Goal: Task Accomplishment & Management: Complete application form

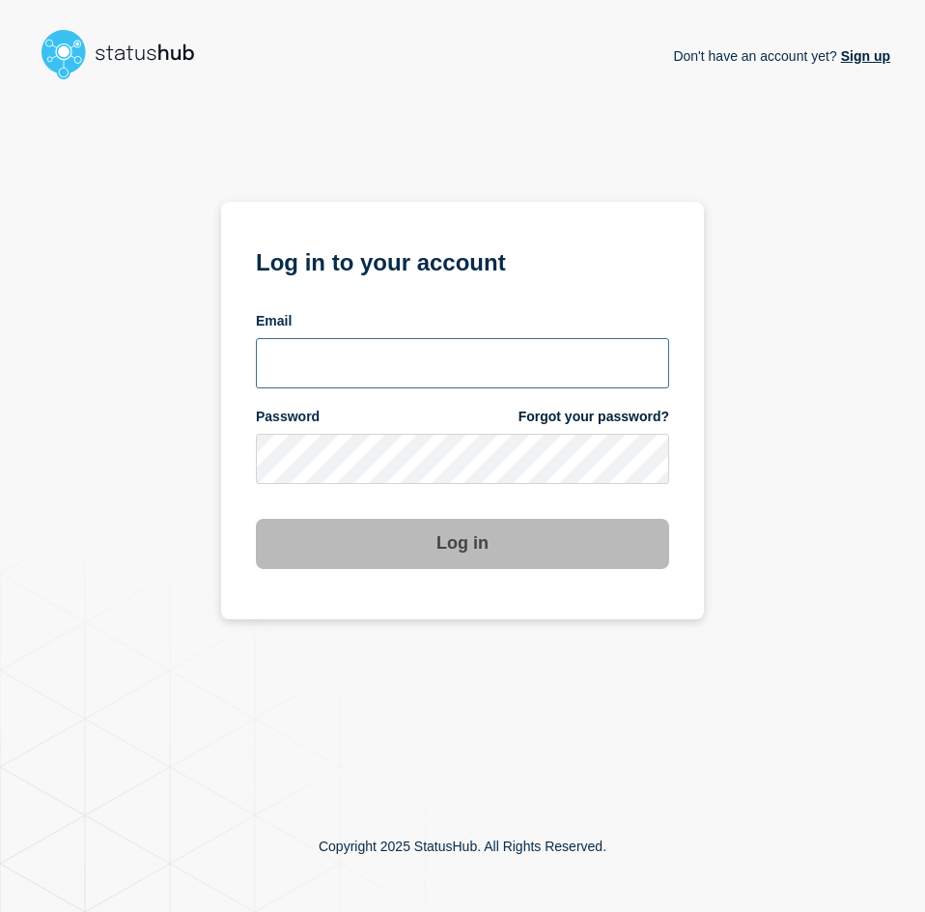
click at [372, 341] on input "email input" at bounding box center [462, 363] width 413 height 50
type input "caleb.stahr@conexon.us"
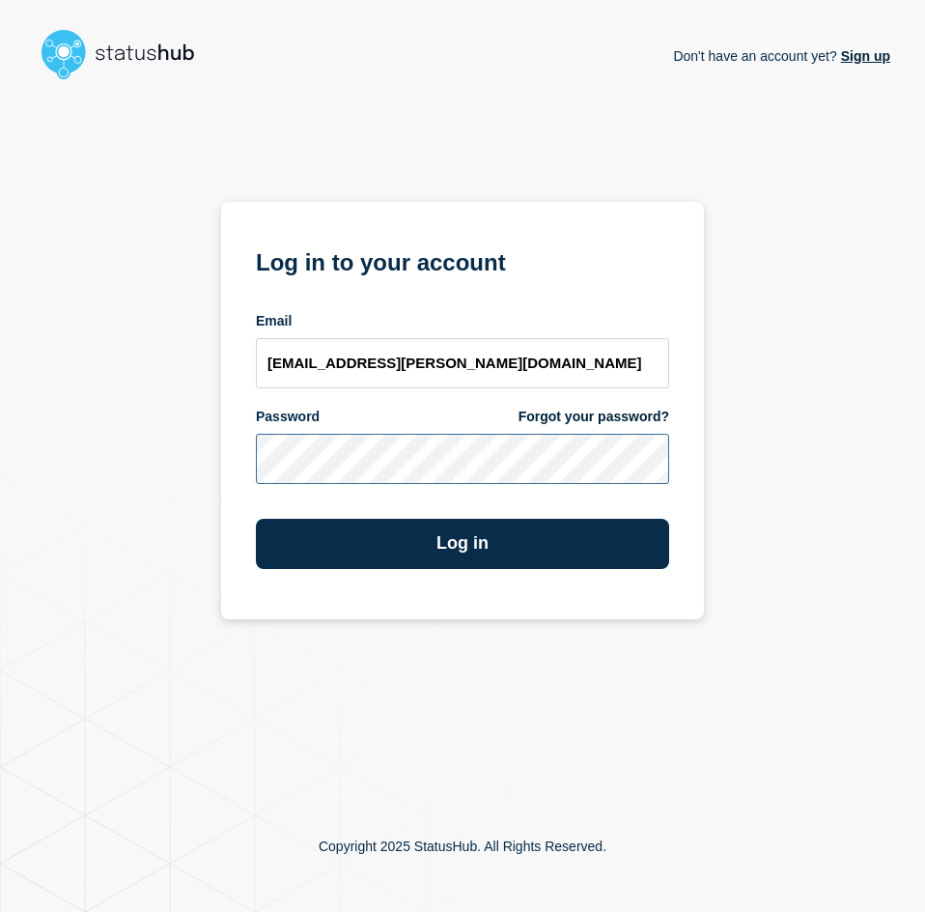
click at [256, 519] on button "Log in" at bounding box center [462, 544] width 413 height 50
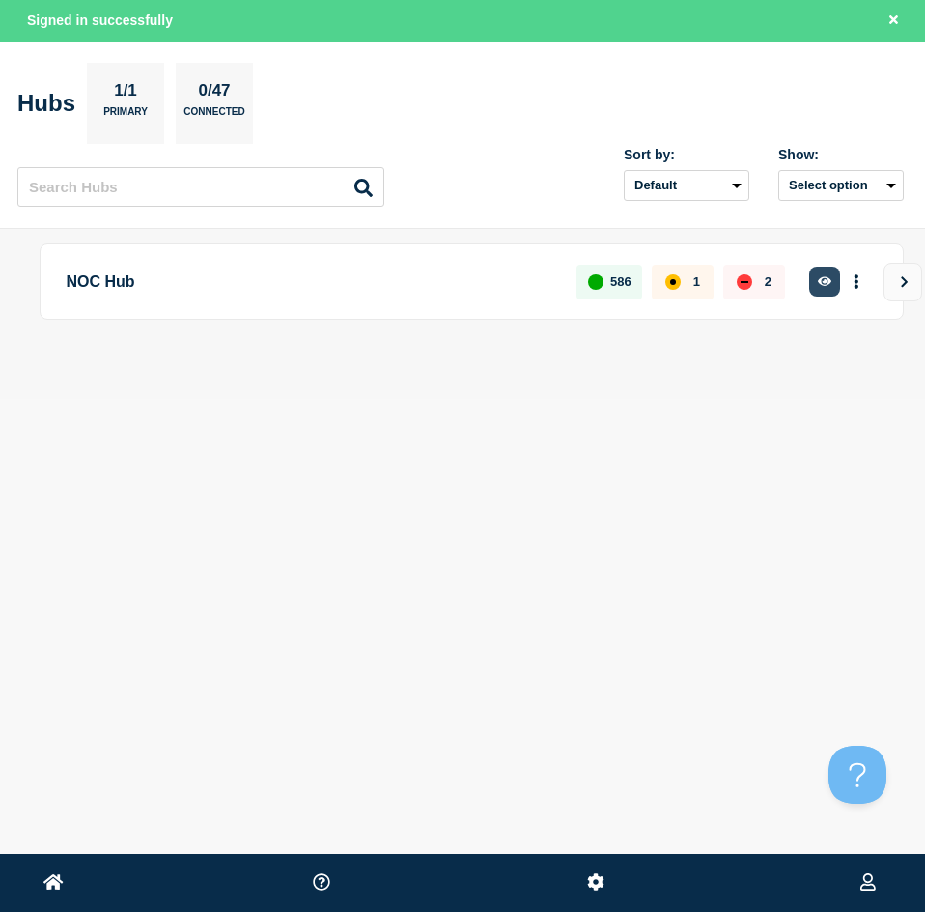
click at [829, 288] on button "button" at bounding box center [825, 282] width 32 height 30
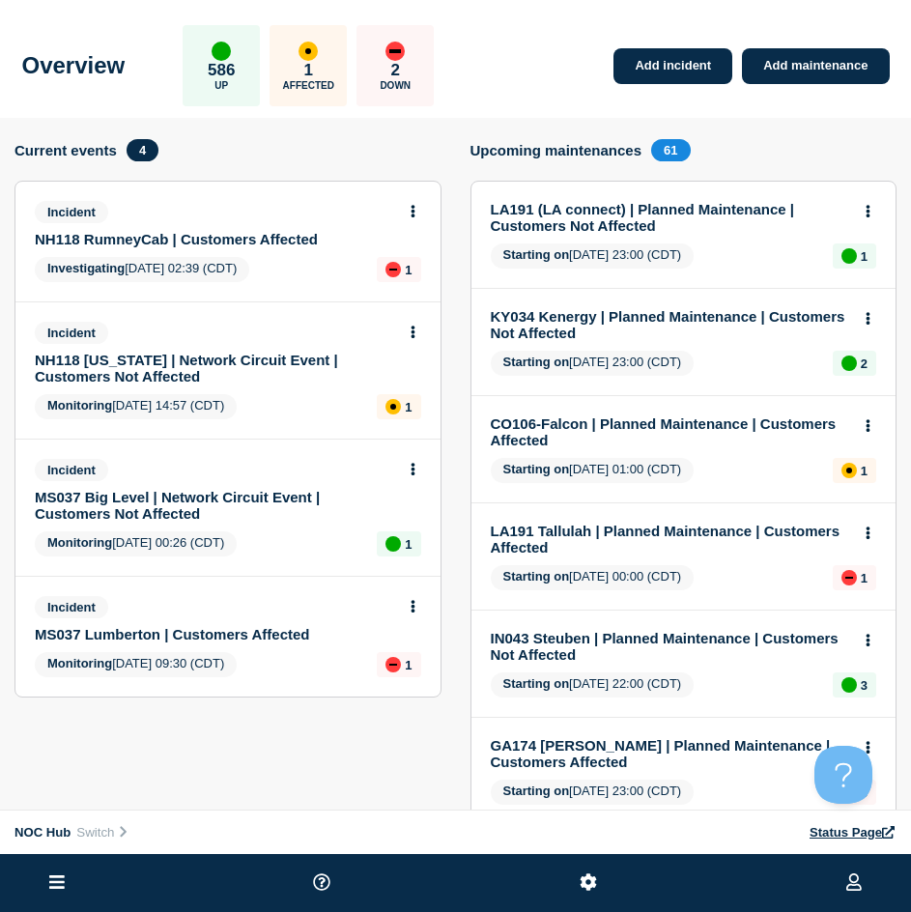
click at [211, 643] on div "Incident MS037 Lumberton | Customers Affected Monitoring [DATE] 09:30 (CDT) 1" at bounding box center [227, 637] width 425 height 120
click at [212, 630] on link "MS037 Lumberton | Customers Affected" at bounding box center [215, 634] width 360 height 16
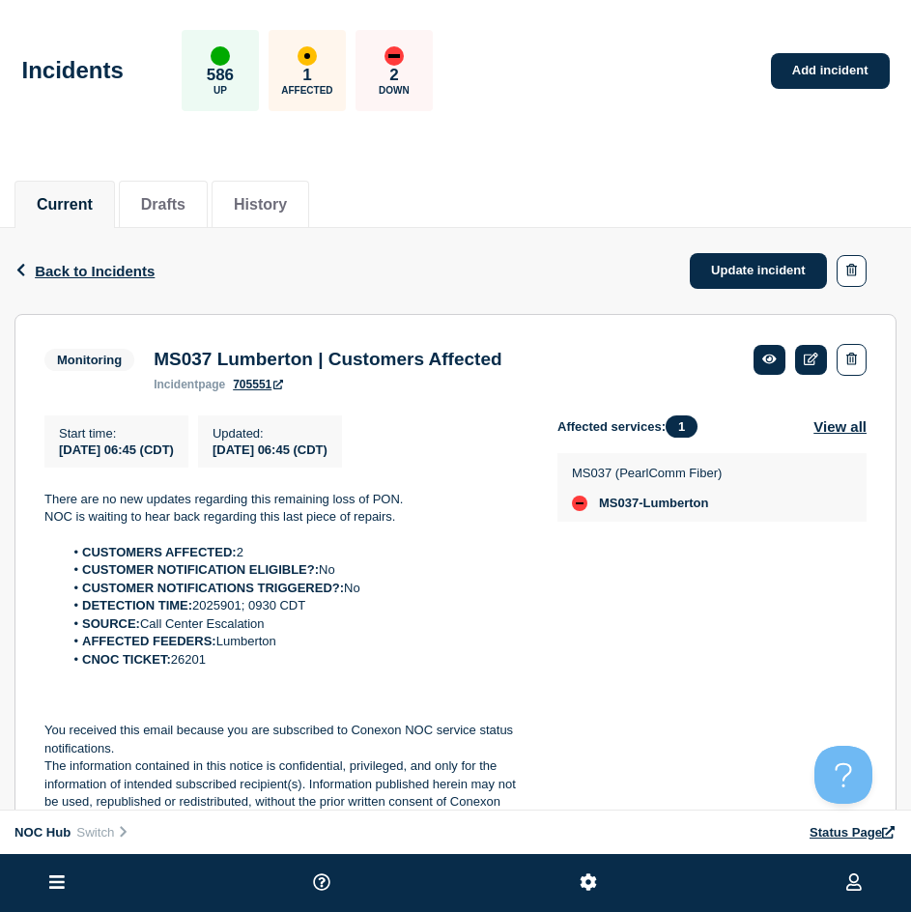
drag, startPoint x: 180, startPoint y: 549, endPoint x: 155, endPoint y: 475, distance: 78.2
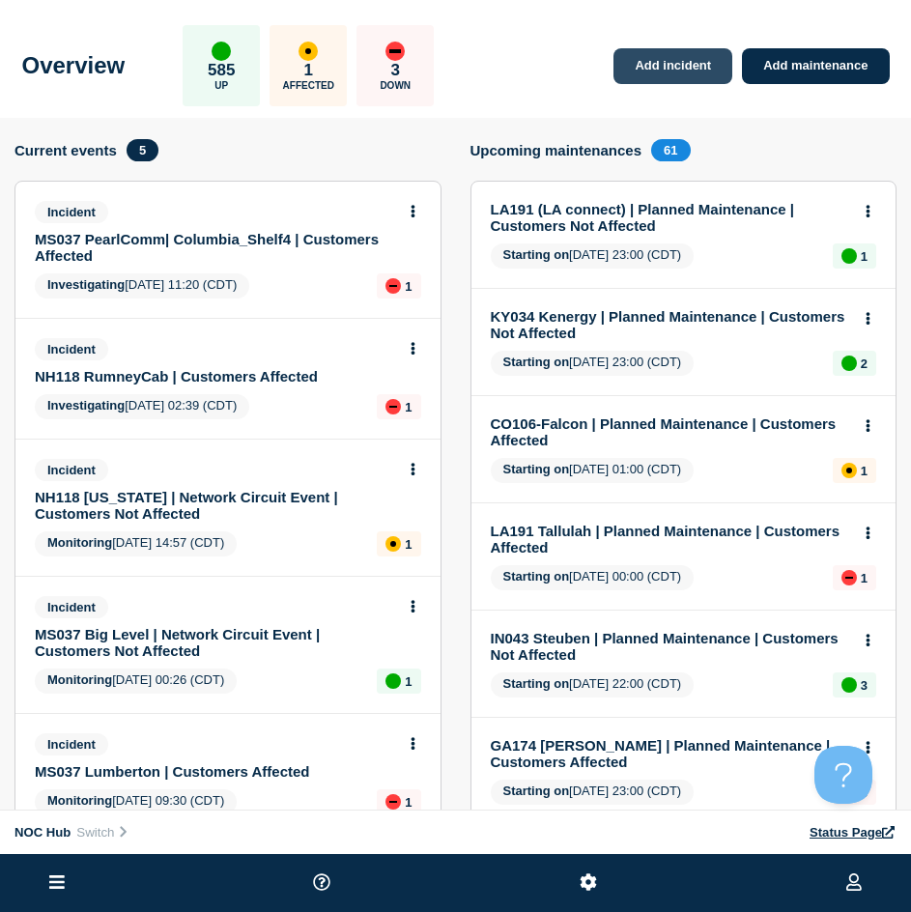
click at [669, 76] on link "Add incident" at bounding box center [672, 66] width 119 height 36
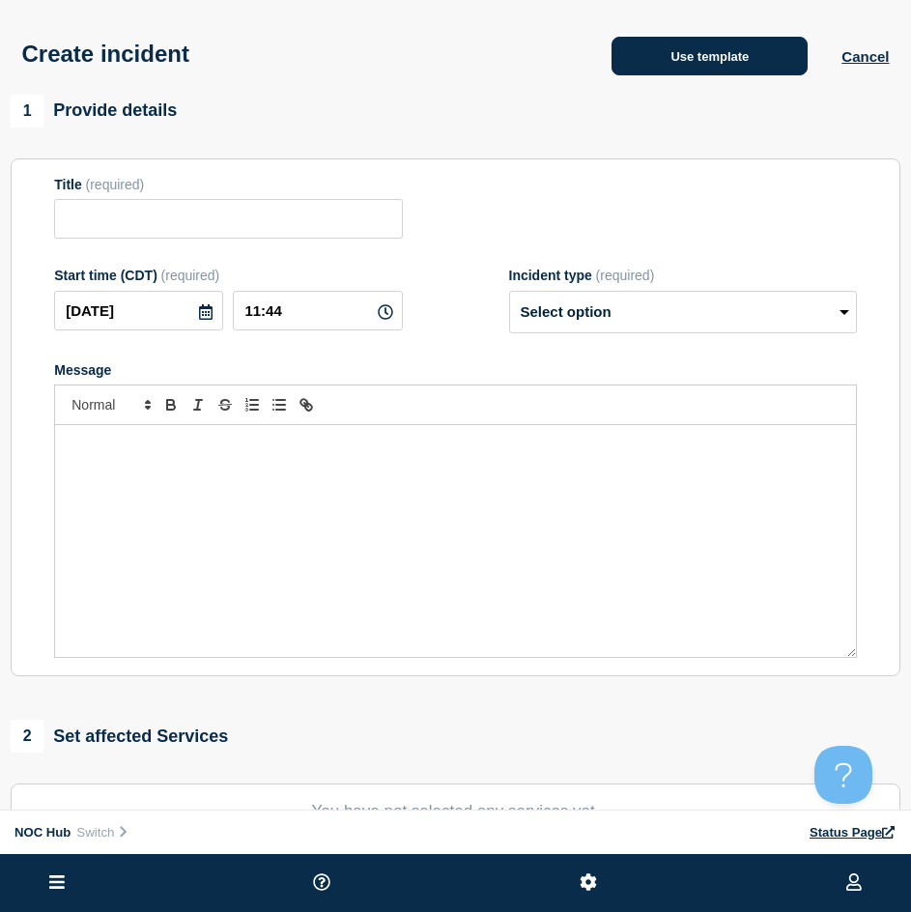
click at [612, 66] on button "Use template" at bounding box center [709, 56] width 196 height 39
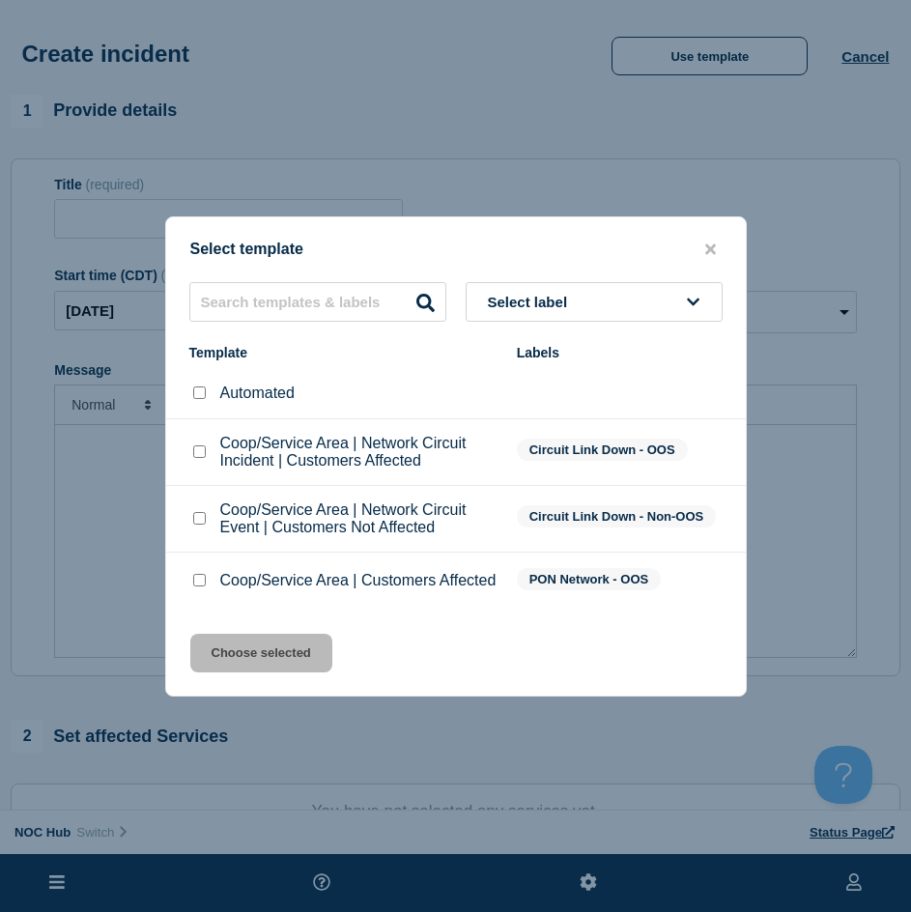
click at [201, 589] on div at bounding box center [198, 580] width 19 height 19
click at [200, 586] on input "Coop/Service Area | Customers Affected checkbox" at bounding box center [199, 580] width 13 height 13
checkbox input "true"
click at [225, 642] on button "Choose selected" at bounding box center [261, 652] width 142 height 39
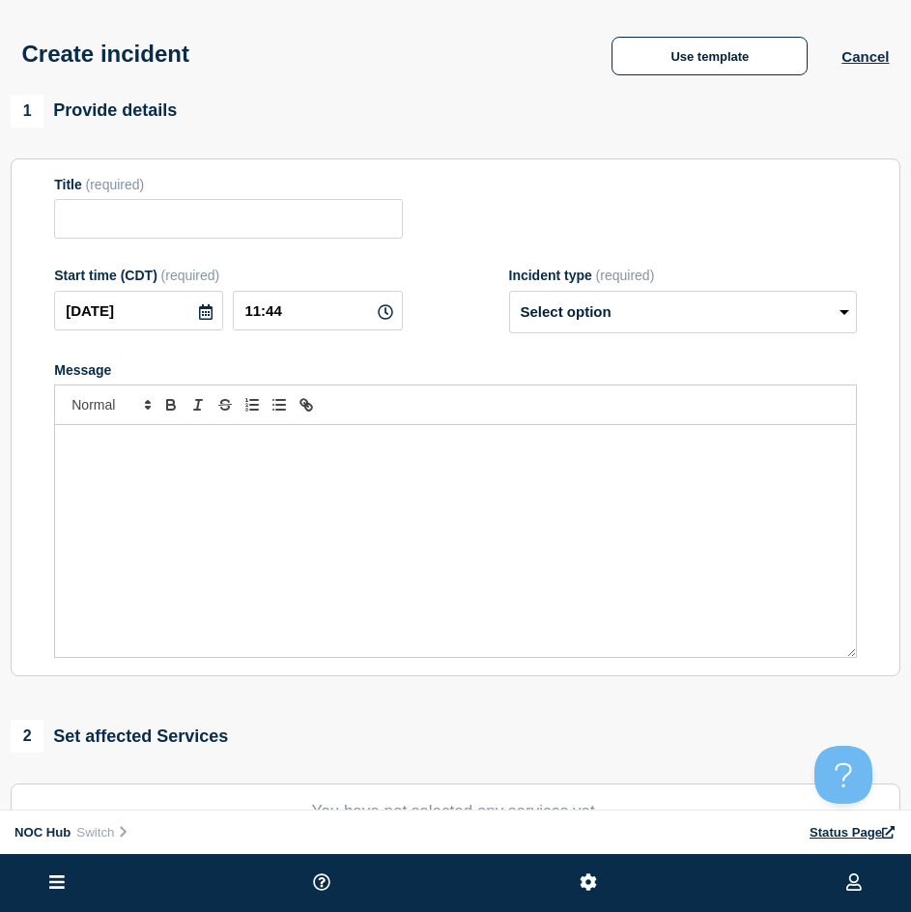
type input "Coop/Service Area | Customers Affected"
select select "investigating"
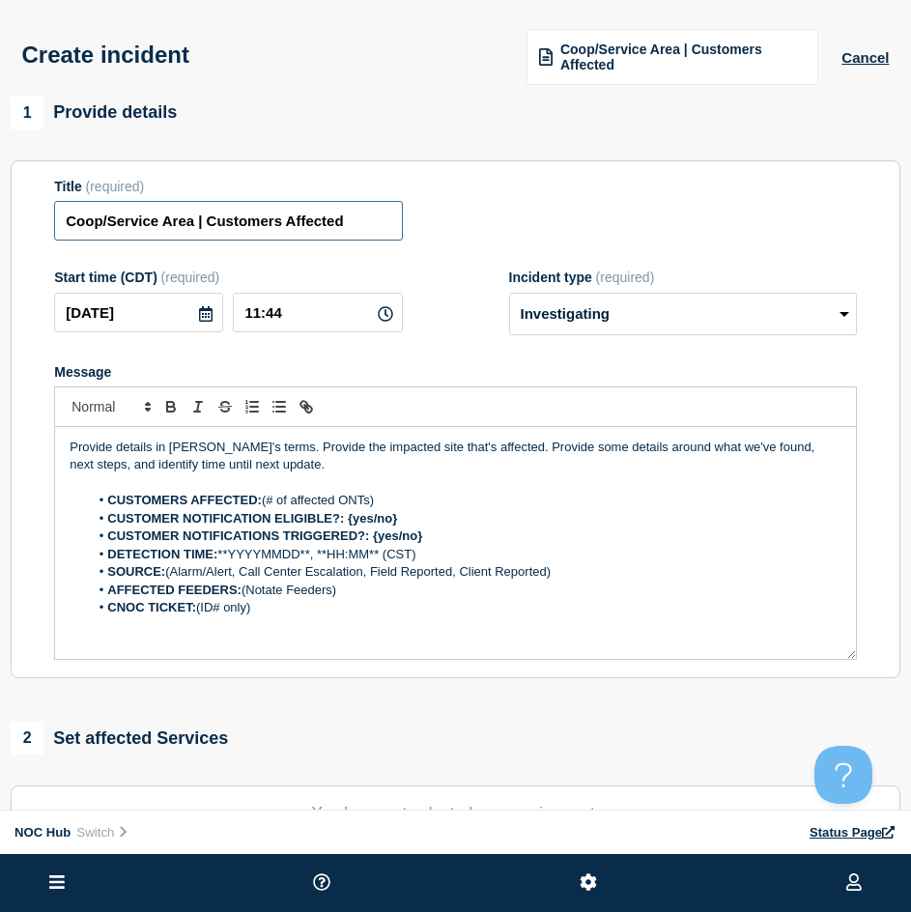
drag, startPoint x: 194, startPoint y: 227, endPoint x: -143, endPoint y: 223, distance: 337.0
click at [0, 223] on html "Home Hub Operations Overview Incident Maintenance Platform Alert Subscribers Te…" at bounding box center [455, 456] width 911 height 912
type input "SC016 Vance | Customers Affected"
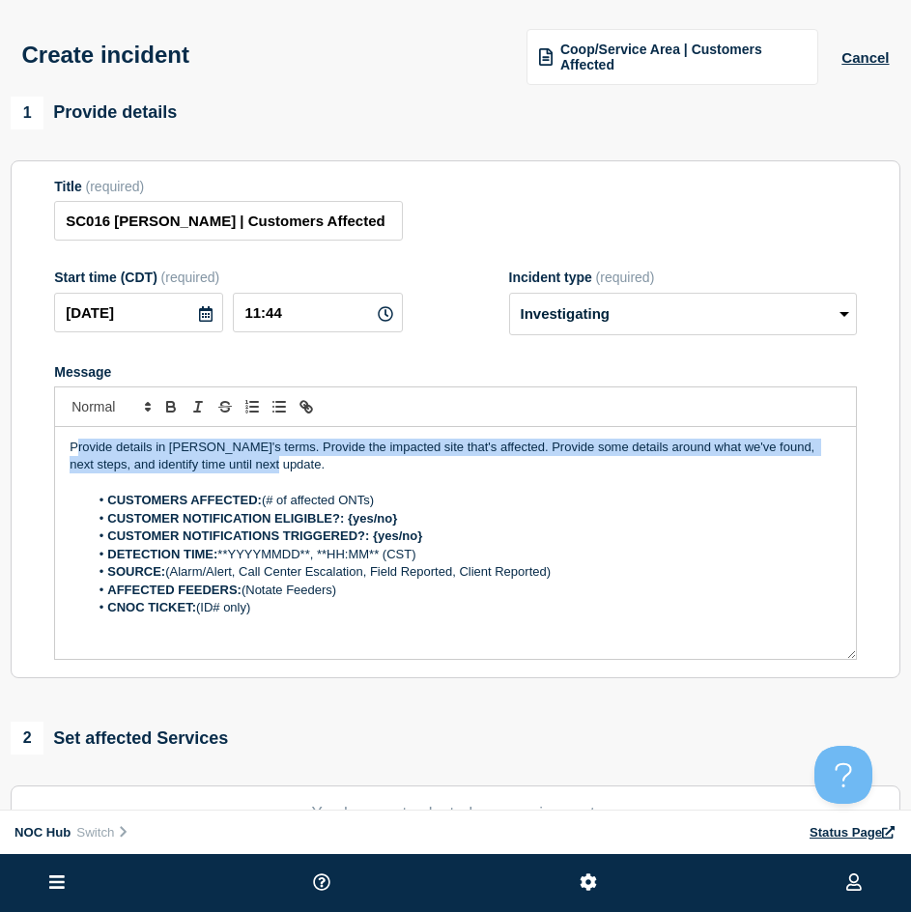
drag, startPoint x: 252, startPoint y: 464, endPoint x: 111, endPoint y: 429, distance: 145.4
click at [79, 444] on p "Provide details in laymen's terms. Provide the impacted site that's affected. P…" at bounding box center [456, 456] width 772 height 36
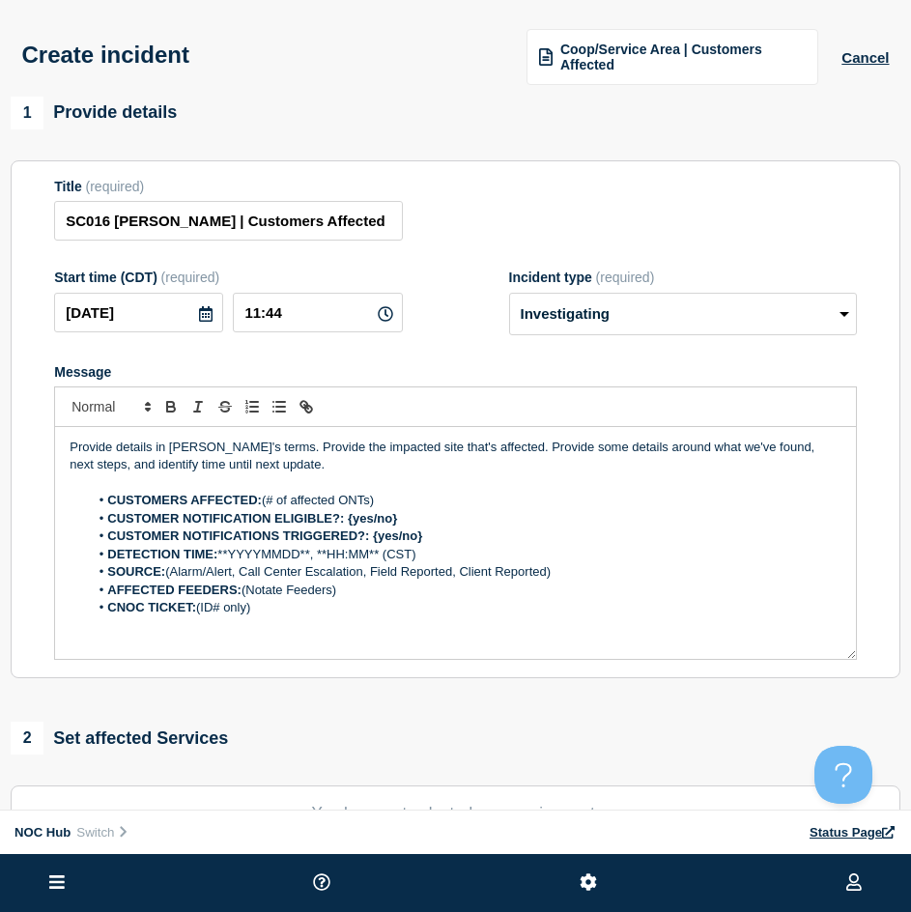
drag, startPoint x: 286, startPoint y: 478, endPoint x: 263, endPoint y: 482, distance: 23.5
click at [284, 478] on p "Message" at bounding box center [456, 482] width 772 height 17
drag, startPoint x: 257, startPoint y: 458, endPoint x: 240, endPoint y: 440, distance: 23.9
click at [202, 436] on div "Provide details in laymen's terms. Provide the impacted site that's affected. P…" at bounding box center [455, 543] width 801 height 232
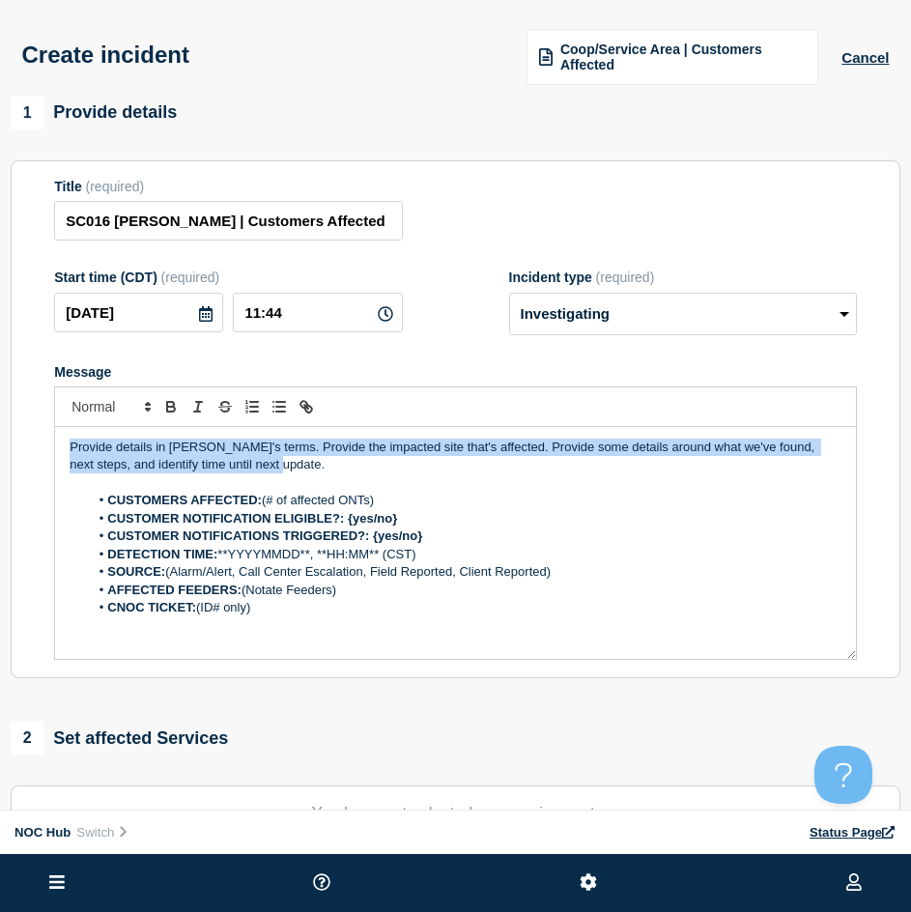
drag, startPoint x: 191, startPoint y: 454, endPoint x: 54, endPoint y: 432, distance: 138.9
click at [54, 432] on div "Provide details in laymen's terms. Provide the impacted site that's affected. P…" at bounding box center [455, 543] width 802 height 233
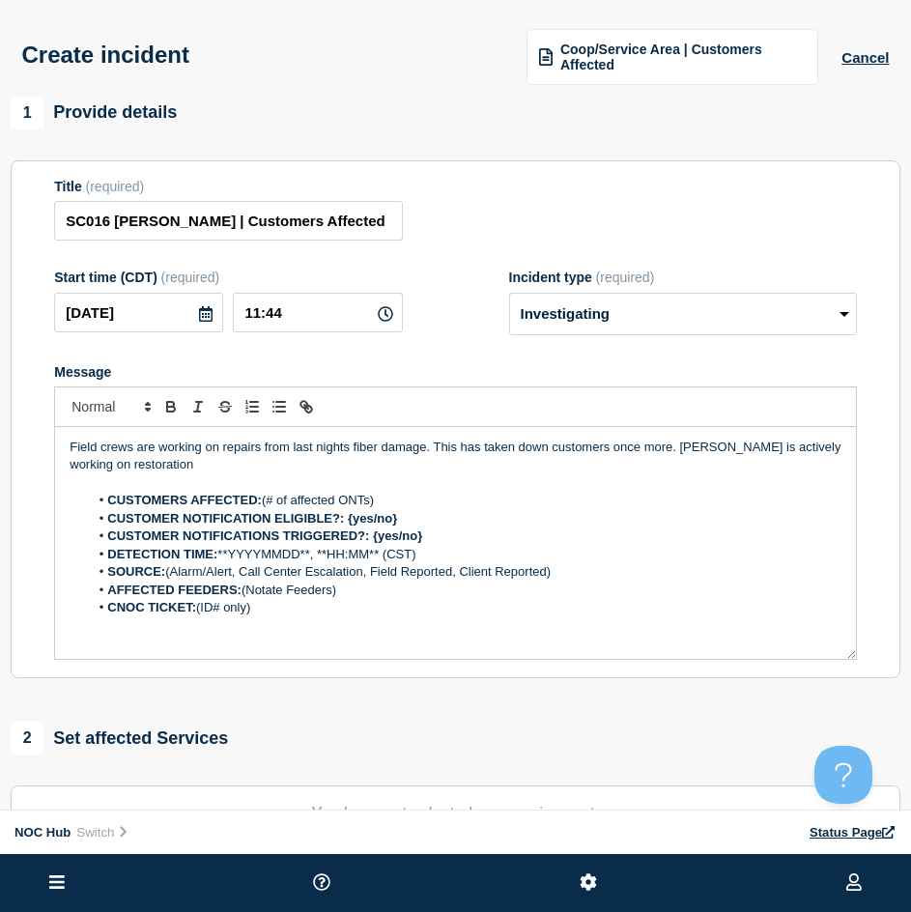
drag, startPoint x: 408, startPoint y: 489, endPoint x: 378, endPoint y: 501, distance: 33.4
click at [378, 501] on div "Field crews are working on repairs from last nights fiber damage. This has take…" at bounding box center [455, 543] width 801 height 232
click at [377, 503] on li "CUSTOMERS AFFECTED: (# of affected ONTs)" at bounding box center [465, 500] width 752 height 17
click at [384, 500] on li "CUSTOMERS AFFECTED: (# of affected ONTs)" at bounding box center [465, 500] width 752 height 17
drag, startPoint x: 384, startPoint y: 500, endPoint x: 267, endPoint y: 506, distance: 117.0
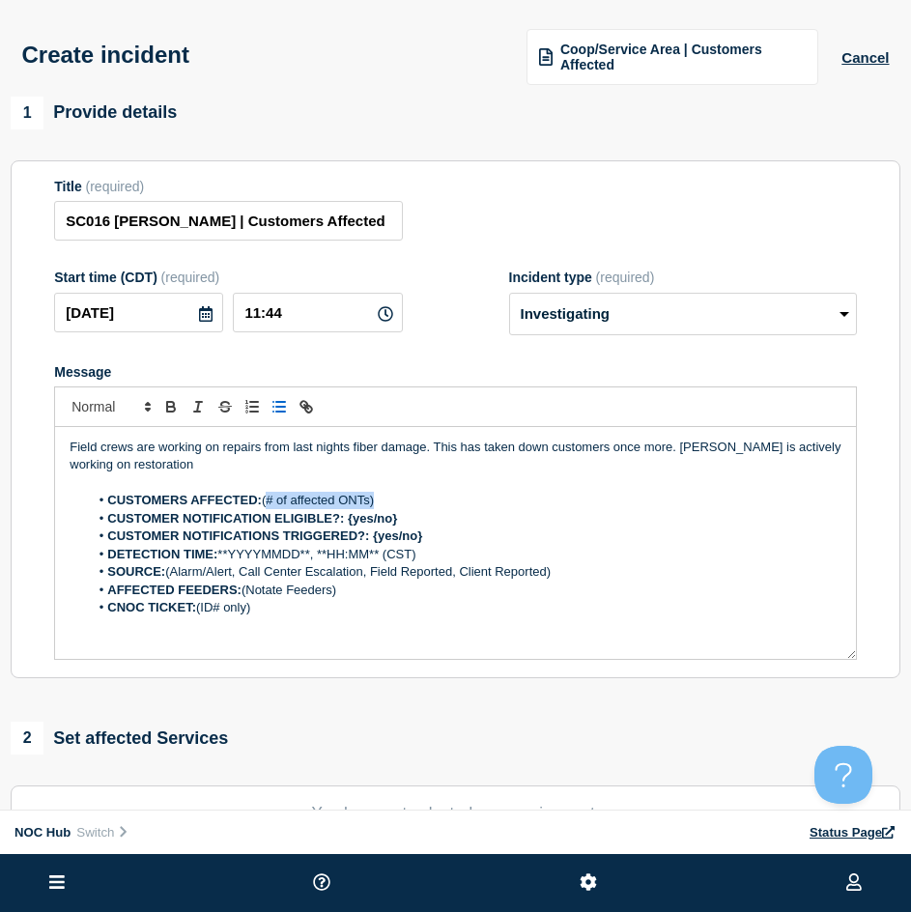
click at [267, 505] on li "CUSTOMERS AFFECTED: (# of affected ONTs)" at bounding box center [465, 500] width 752 height 17
click at [269, 499] on li "CUSTOMERS AFFECTED: (23" at bounding box center [465, 500] width 752 height 17
drag, startPoint x: 439, startPoint y: 521, endPoint x: 392, endPoint y: 539, distance: 50.4
click at [350, 519] on li "CUSTOMER NOTIFICATION ELIGIBLE?: {yes/no}" at bounding box center [465, 518] width 752 height 17
drag, startPoint x: 436, startPoint y: 537, endPoint x: 375, endPoint y: 536, distance: 61.8
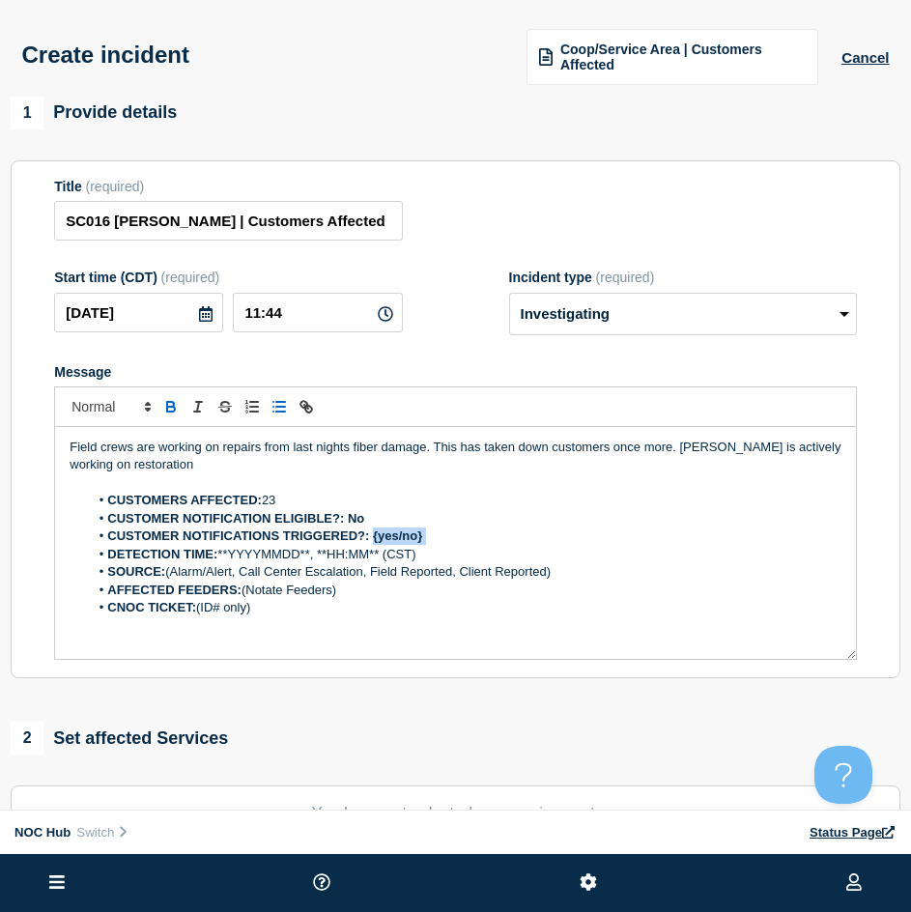
click at [375, 536] on li "CUSTOMER NOTIFICATIONS TRIGGERED?: {yes/no}" at bounding box center [465, 535] width 752 height 17
drag, startPoint x: 160, startPoint y: 324, endPoint x: -97, endPoint y: 333, distance: 257.0
click at [0, 333] on html "Home Hub Operations Overview Incident Maintenance Platform Alert Subscribers Te…" at bounding box center [455, 456] width 911 height 912
drag, startPoint x: 312, startPoint y: 550, endPoint x: 223, endPoint y: 549, distance: 88.9
click at [223, 549] on li "DETECTION TIME: **YYYYMMDD**, **HH:MM** (CST)" at bounding box center [465, 554] width 752 height 17
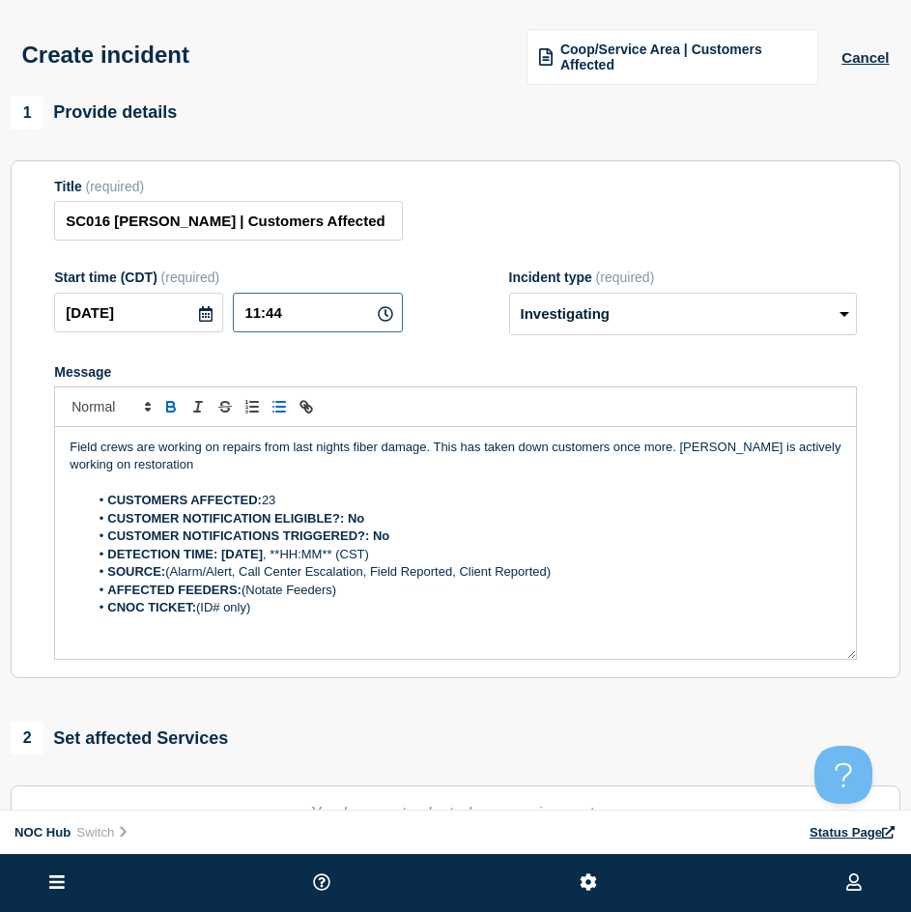
drag, startPoint x: 253, startPoint y: 314, endPoint x: 196, endPoint y: 318, distance: 57.1
click at [196, 318] on div "2025-09-04 11:44" at bounding box center [228, 313] width 348 height 40
drag, startPoint x: 293, startPoint y: 553, endPoint x: 355, endPoint y: 564, distance: 63.7
click at [355, 563] on li "DETECTION TIME: 2025-09-04 , **HH:MM** (CST)" at bounding box center [465, 554] width 752 height 17
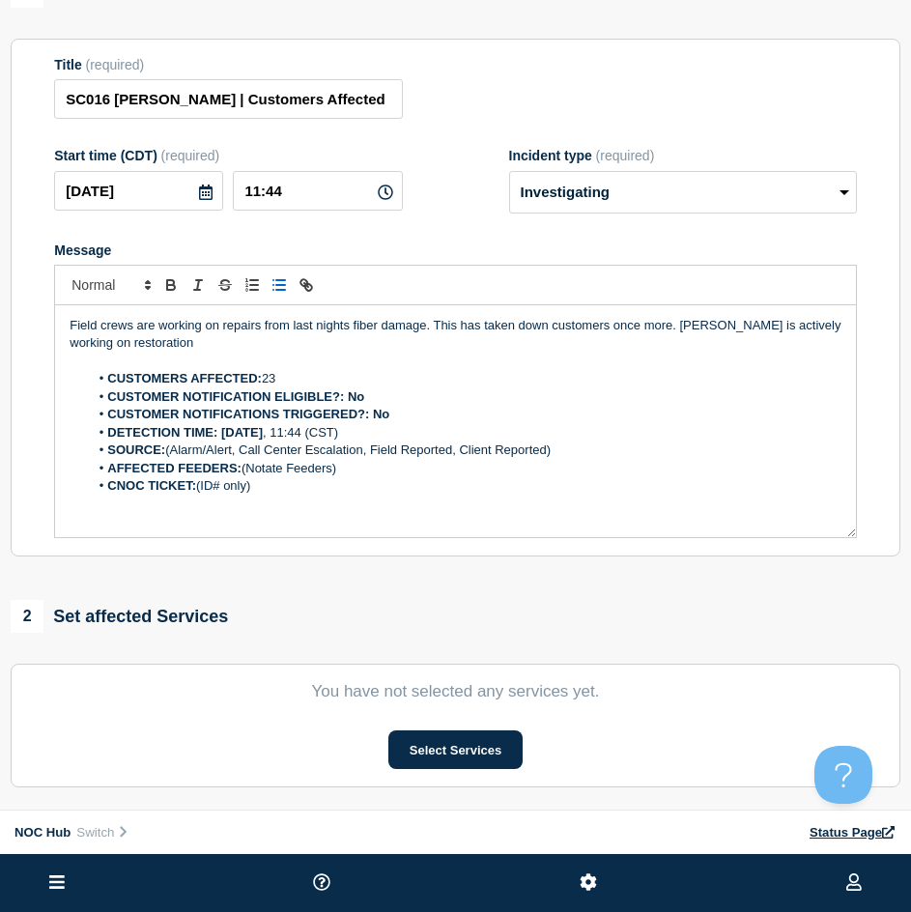
scroll to position [193, 0]
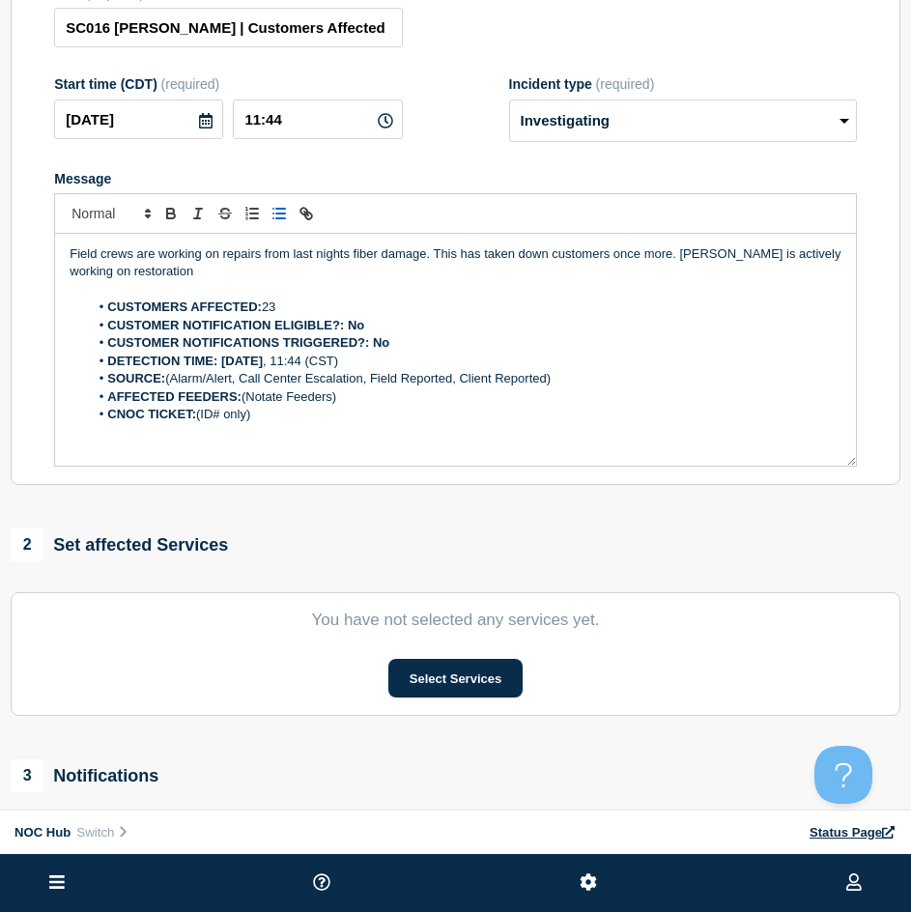
click at [372, 358] on li "DETECTION TIME: 2025-09-04 , 11:44 (CST)" at bounding box center [465, 360] width 752 height 17
drag, startPoint x: 567, startPoint y: 380, endPoint x: 170, endPoint y: 379, distance: 396.9
click at [170, 379] on li "SOURCE: (Alarm/Alert, Call Center Escalation, Field Reported, Client Reported)" at bounding box center [465, 378] width 752 height 17
drag, startPoint x: 360, startPoint y: 402, endPoint x: 245, endPoint y: 398, distance: 115.0
click at [245, 398] on li "AFFECTED FEEDERS: (Notate Feeders)" at bounding box center [465, 396] width 752 height 17
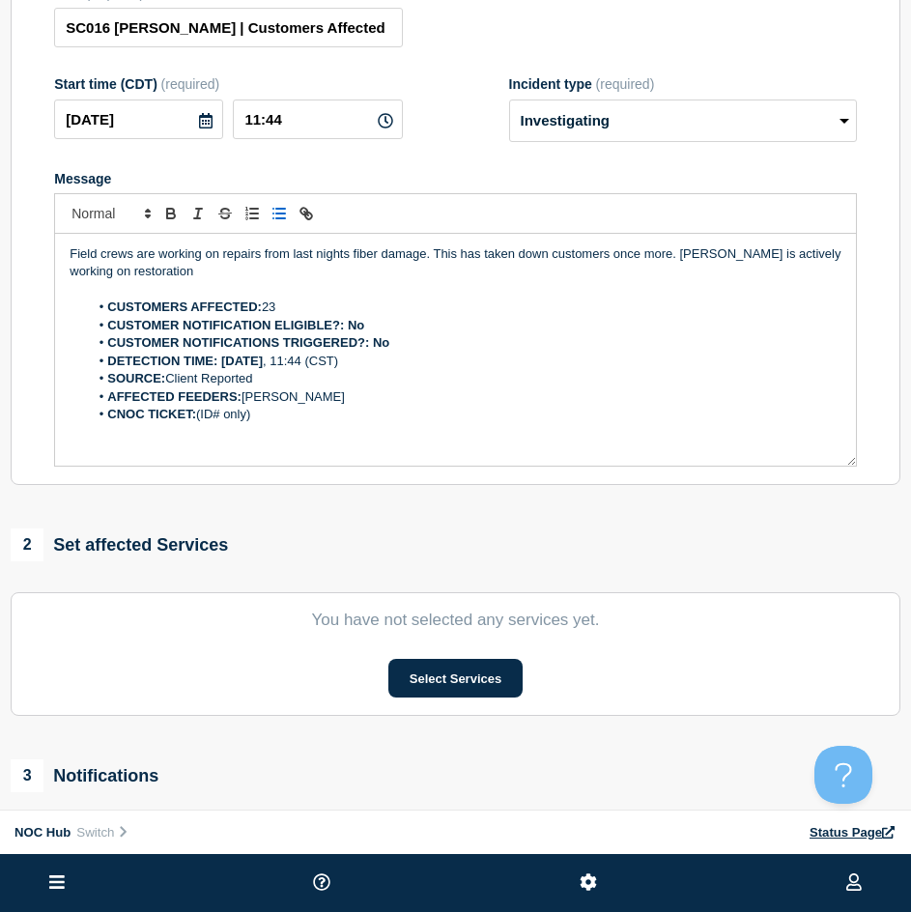
drag, startPoint x: 260, startPoint y: 416, endPoint x: 204, endPoint y: 422, distance: 56.3
click at [204, 422] on li "CNOC TICKET: (ID# only)" at bounding box center [465, 414] width 752 height 17
click at [429, 674] on button "Select Services" at bounding box center [455, 678] width 134 height 39
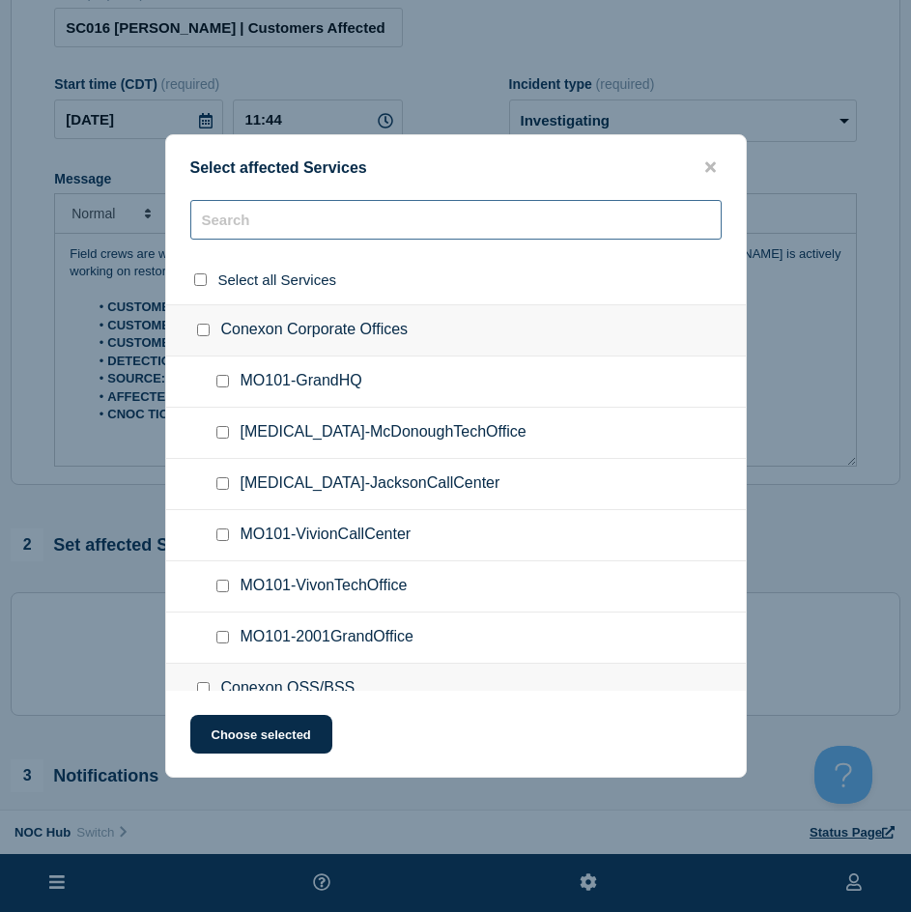
click at [276, 208] on input "text" at bounding box center [455, 220] width 531 height 40
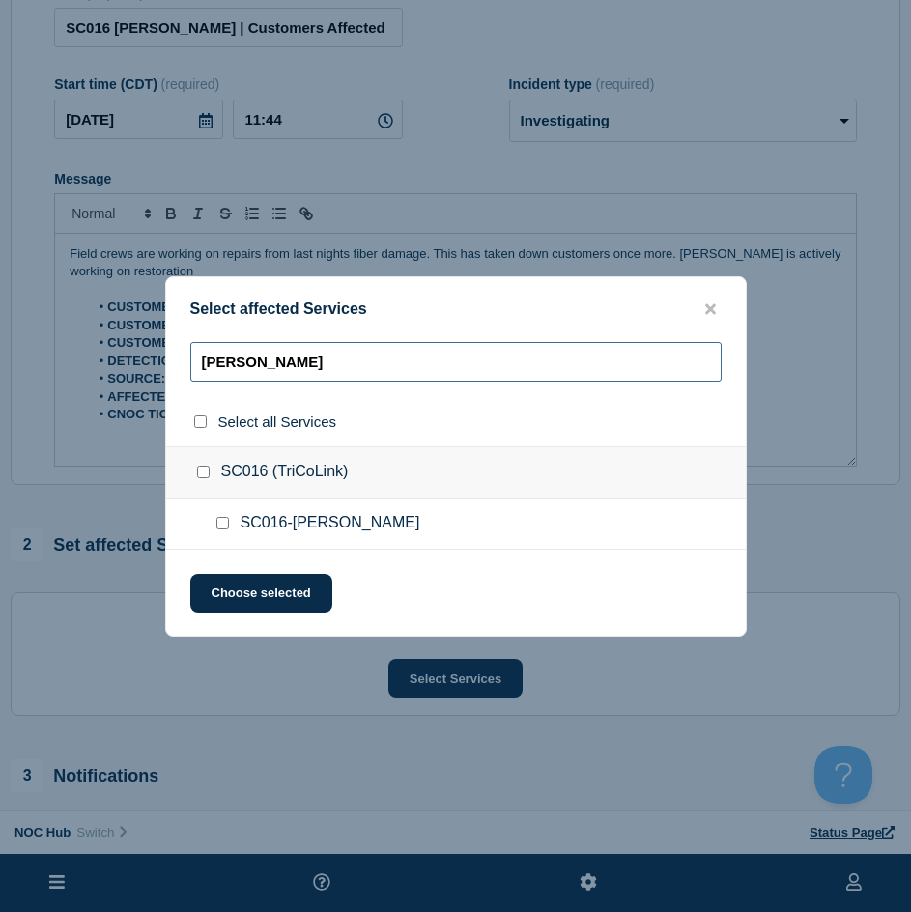
type input "vance"
click at [214, 521] on div at bounding box center [226, 523] width 28 height 19
drag, startPoint x: 220, startPoint y: 519, endPoint x: 259, endPoint y: 579, distance: 72.1
click at [220, 518] on input "SC016-Vance checkbox" at bounding box center [222, 523] width 13 height 13
checkbox input "true"
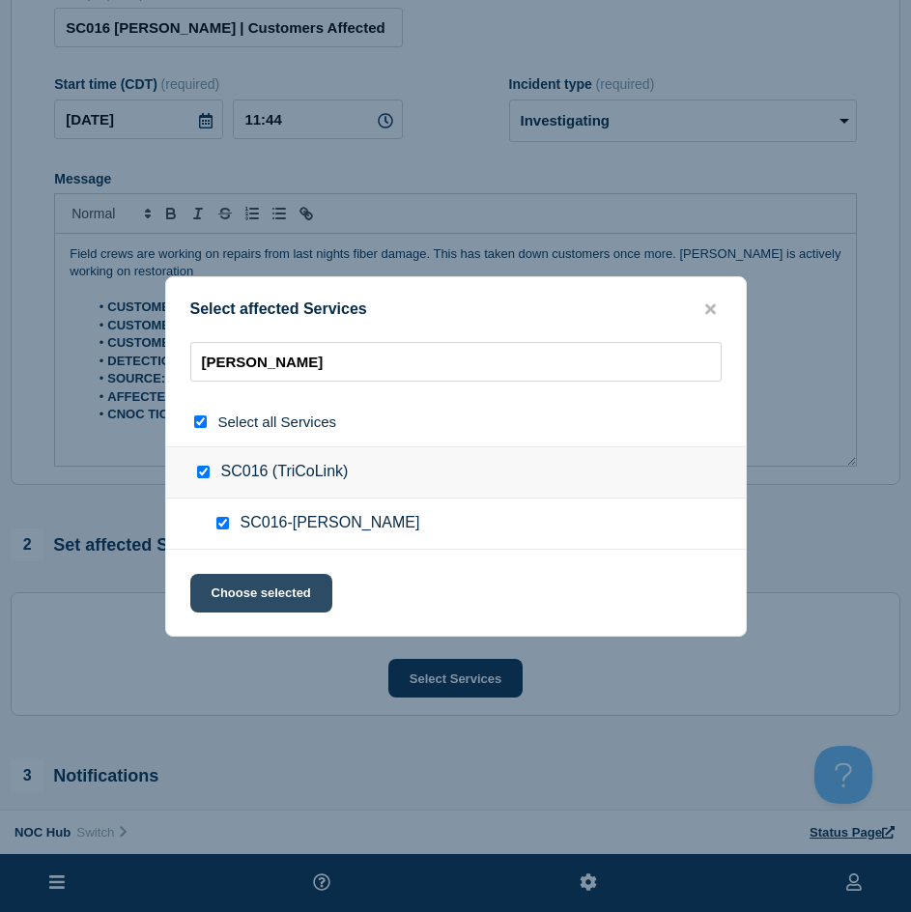
checkbox input "true"
click at [258, 595] on button "Choose selected" at bounding box center [261, 593] width 142 height 39
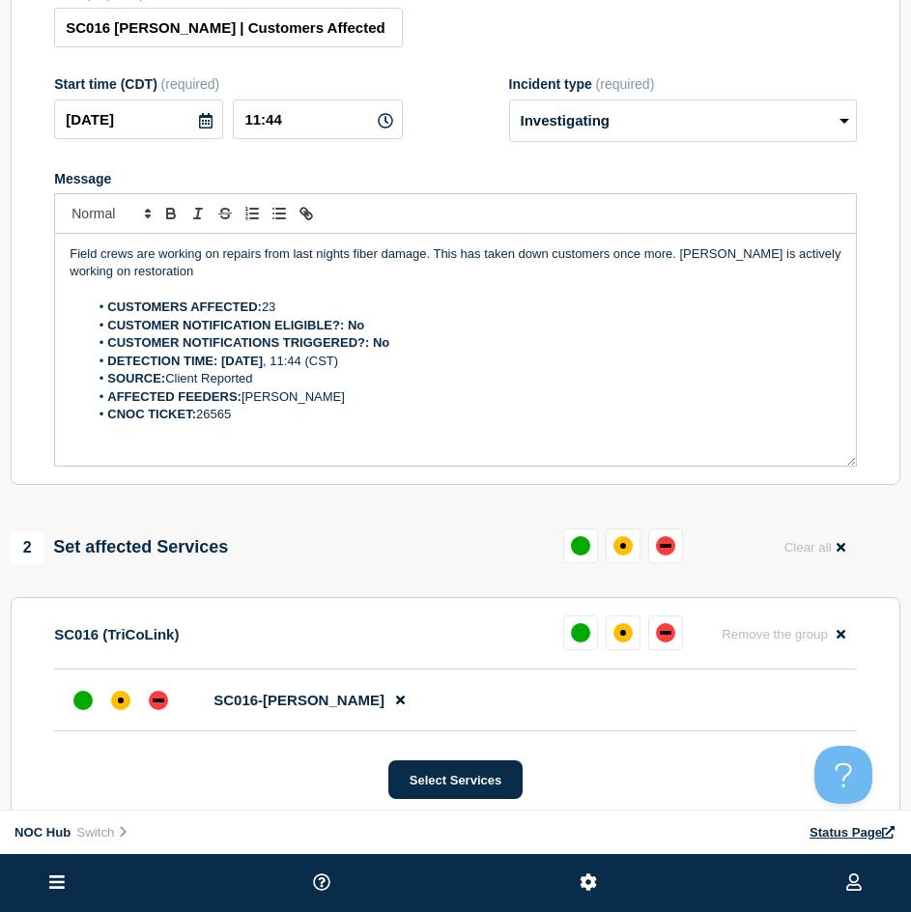
drag, startPoint x: 167, startPoint y: 705, endPoint x: 178, endPoint y: 699, distance: 12.1
click at [166, 705] on div at bounding box center [158, 700] width 35 height 35
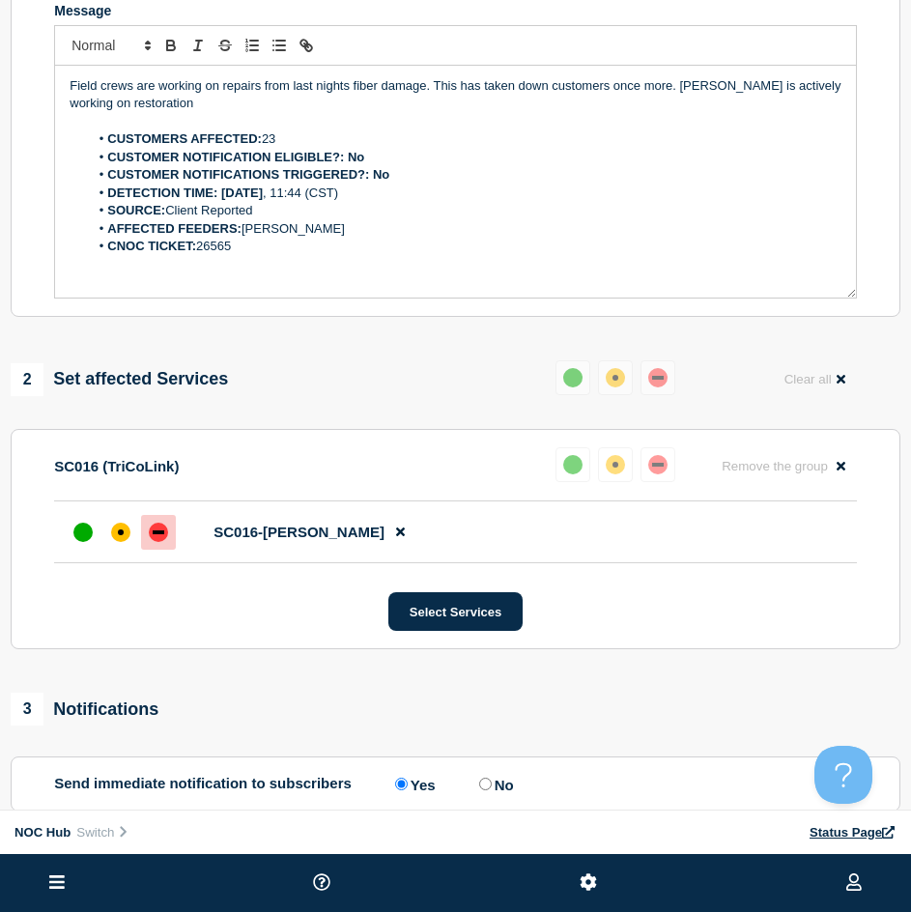
scroll to position [560, 0]
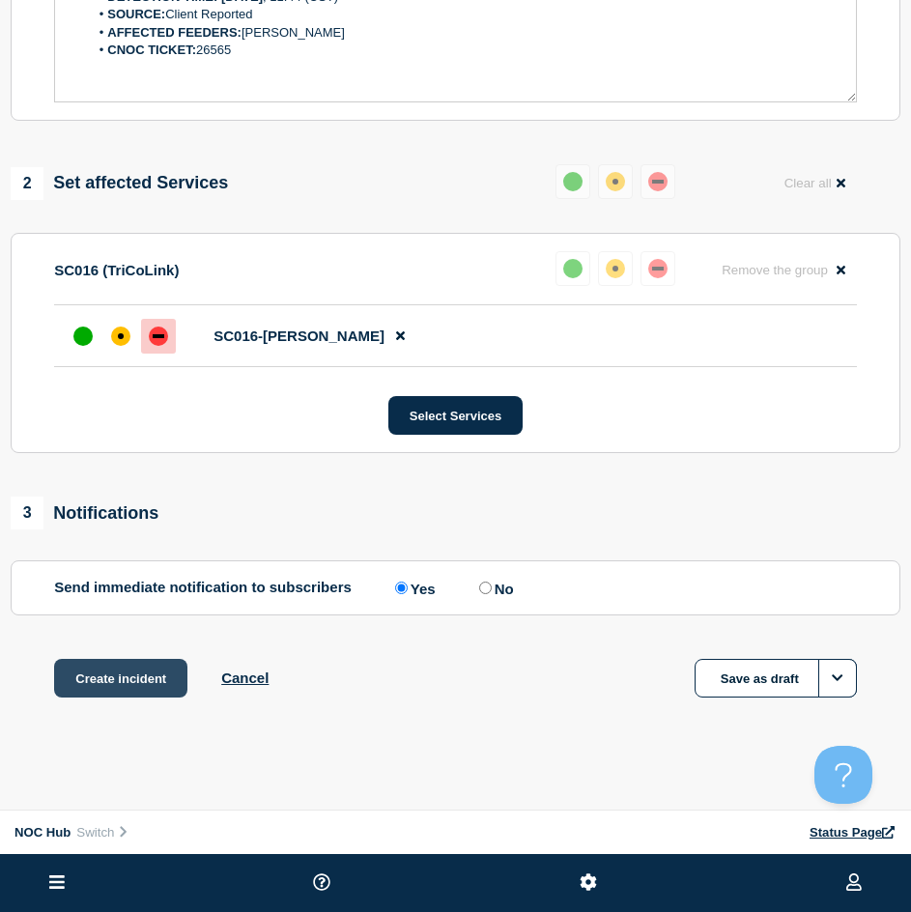
click at [102, 684] on button "Create incident" at bounding box center [120, 678] width 133 height 39
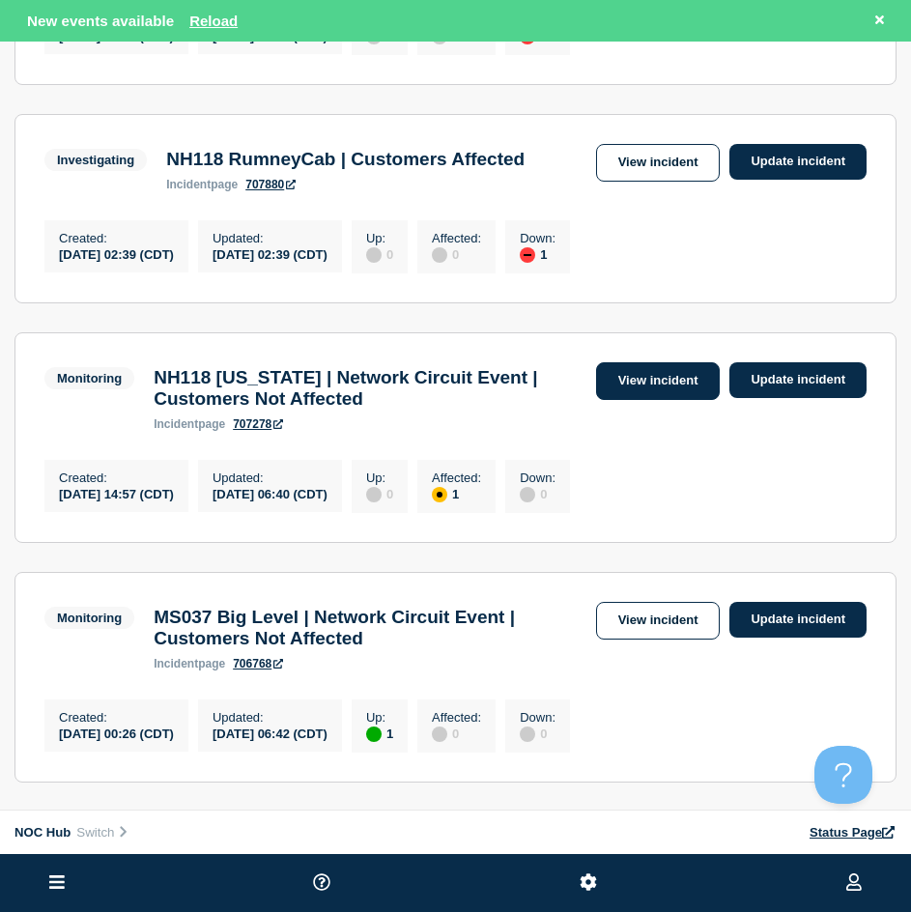
scroll to position [193, 0]
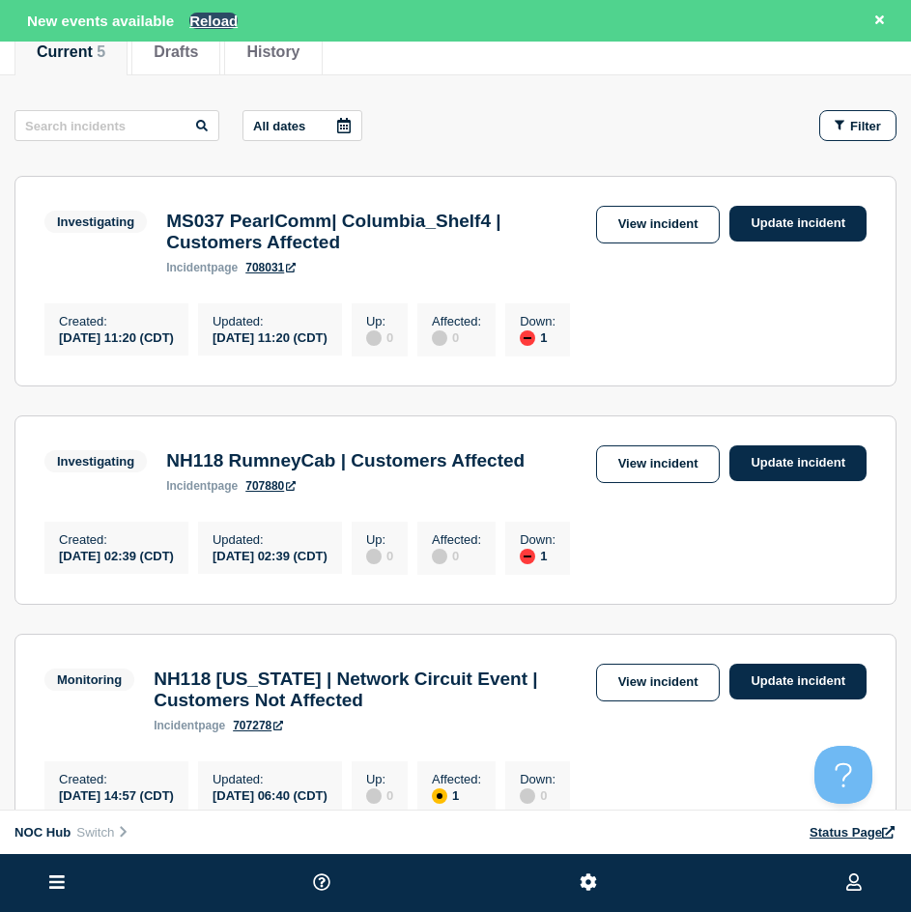
drag, startPoint x: 183, startPoint y: 30, endPoint x: 211, endPoint y: 15, distance: 30.7
click at [191, 26] on div "New events available Reload" at bounding box center [459, 21] width 864 height 22
click at [211, 15] on button "Reload" at bounding box center [213, 21] width 48 height 16
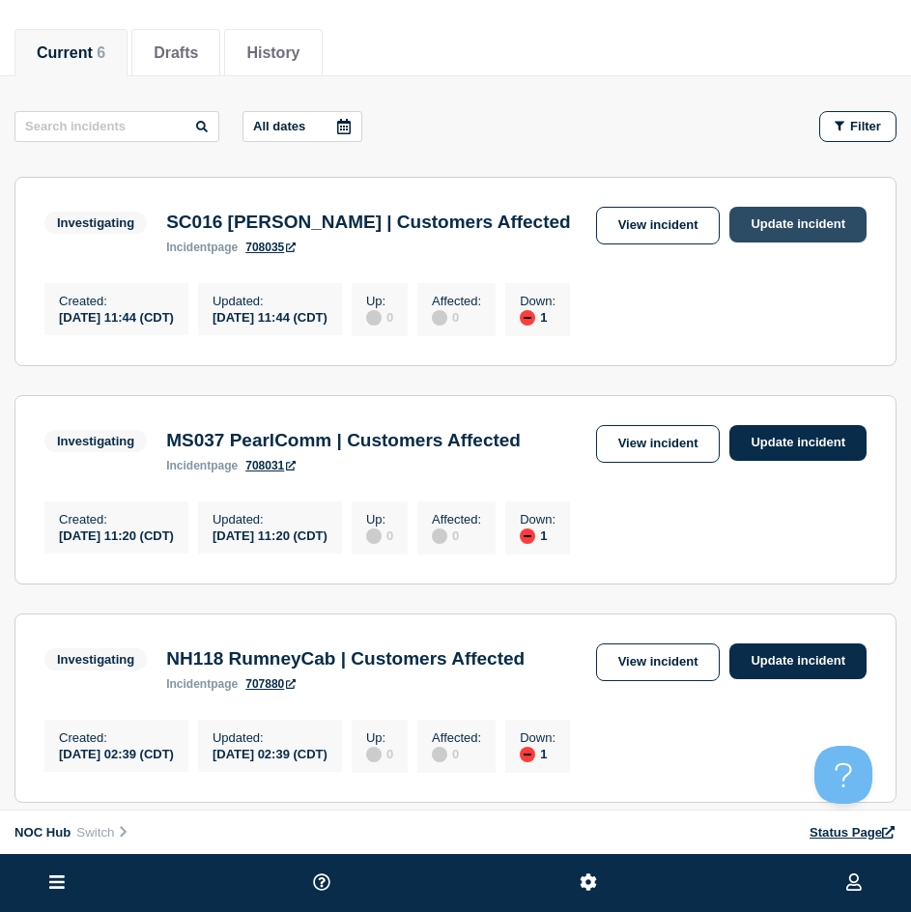
scroll to position [0, 0]
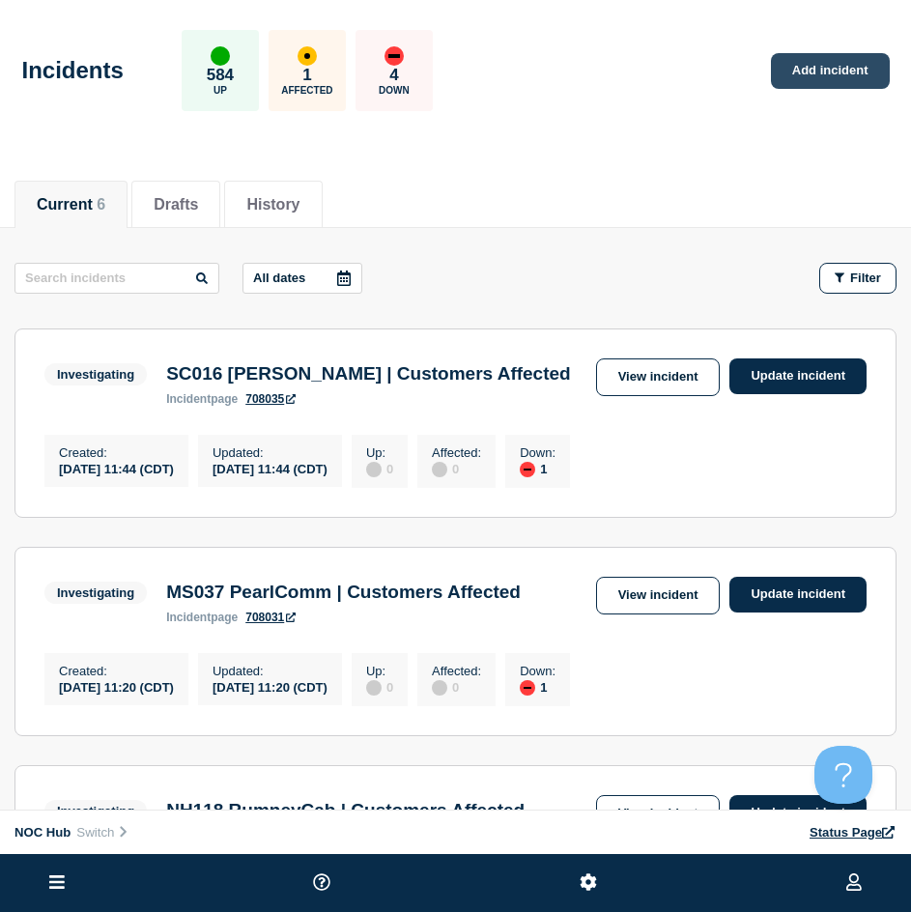
click at [846, 87] on link "Add incident" at bounding box center [830, 71] width 119 height 36
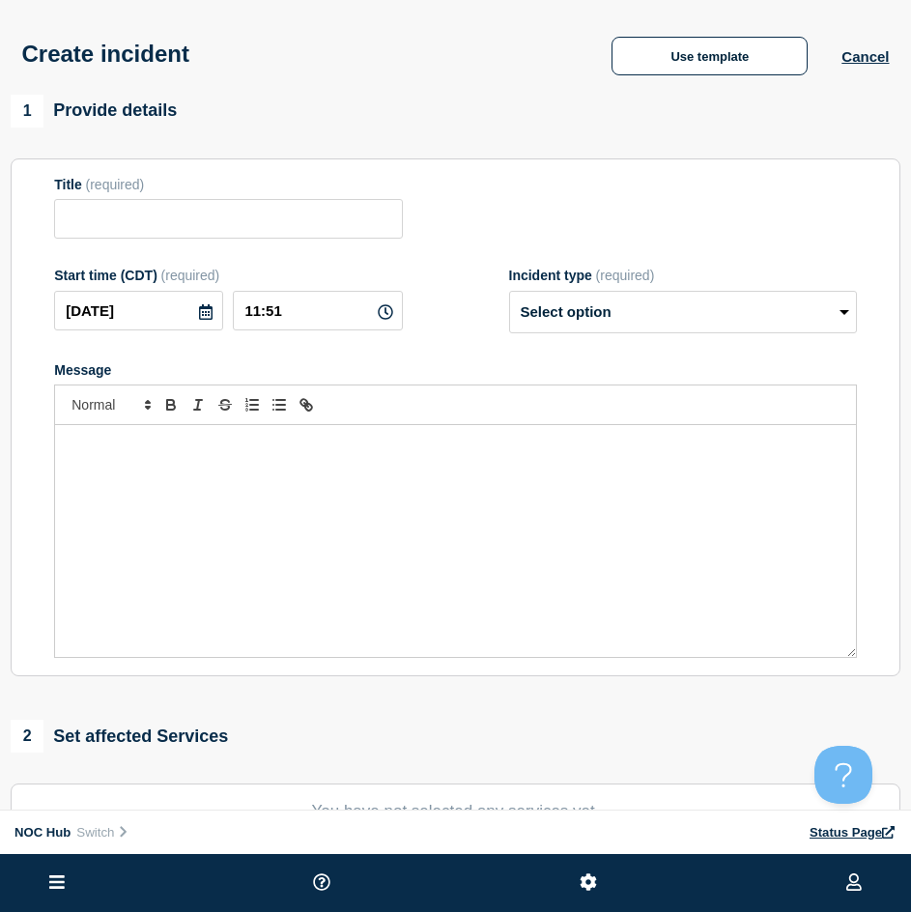
click at [639, 90] on div "Create incident Use template Cancel" at bounding box center [455, 47] width 911 height 95
click at [662, 55] on button "Use template" at bounding box center [709, 56] width 196 height 39
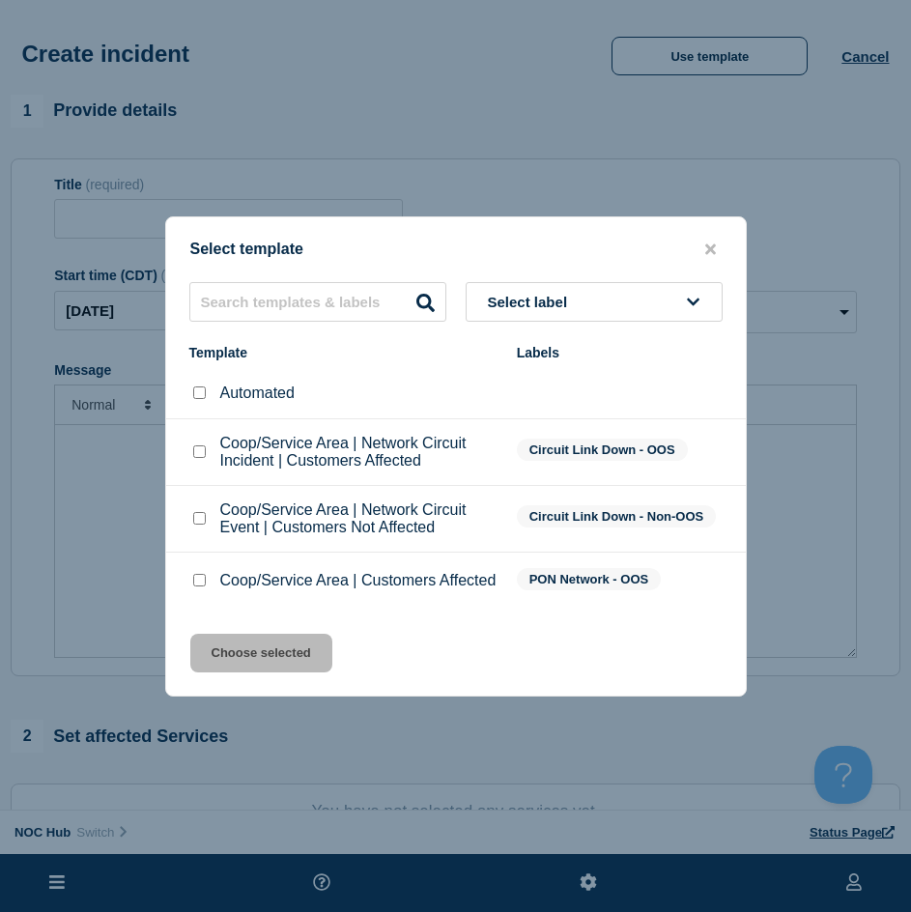
click at [203, 577] on input "Coop/Service Area | Customers Affected checkbox" at bounding box center [199, 580] width 13 height 13
checkbox input "true"
click at [241, 654] on button "Choose selected" at bounding box center [261, 652] width 142 height 39
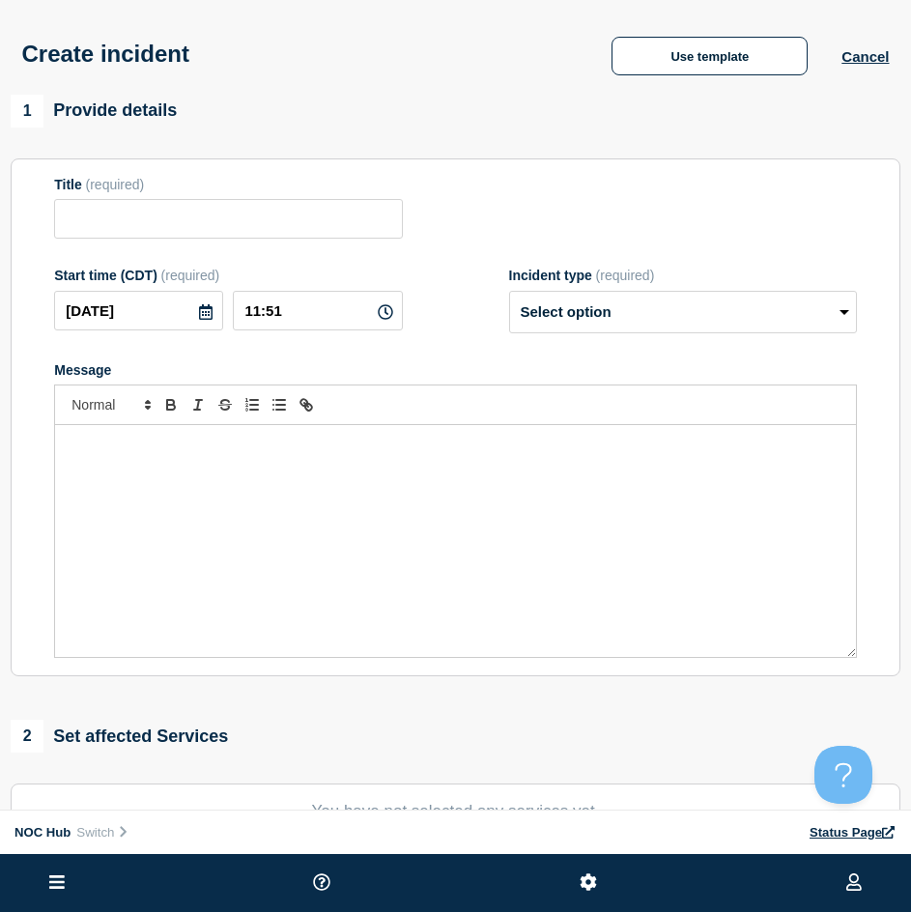
type input "Coop/Service Area | Customers Affected"
select select "investigating"
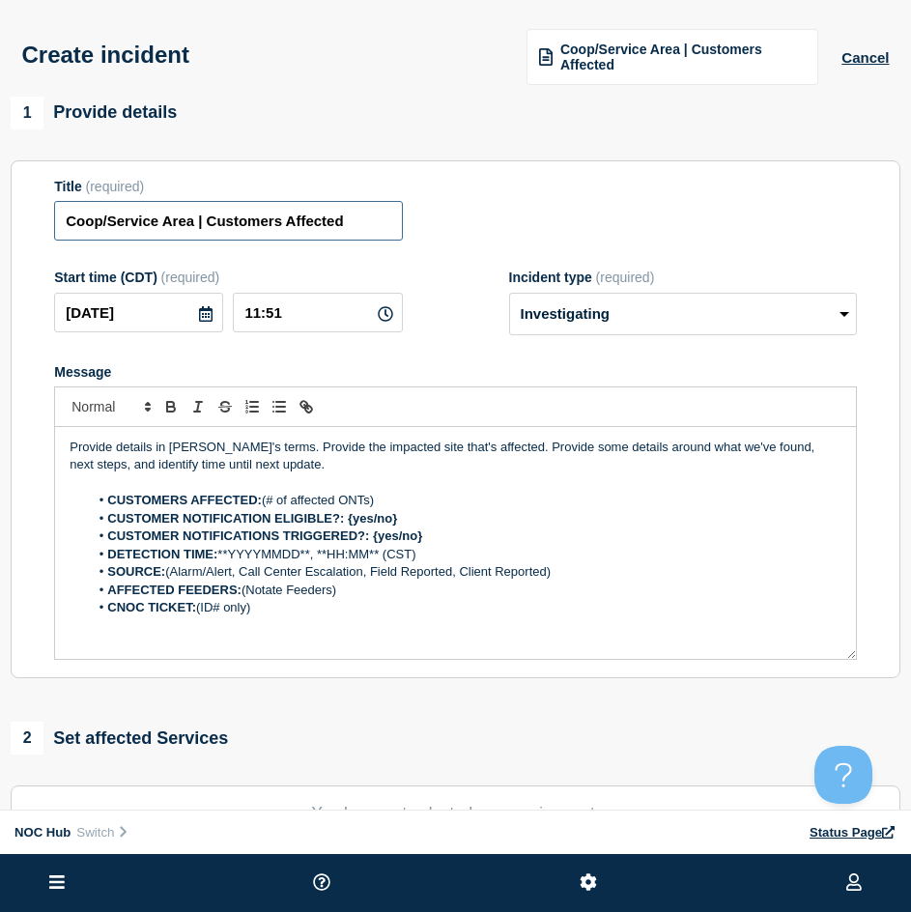
drag, startPoint x: 192, startPoint y: 231, endPoint x: -11, endPoint y: 226, distance: 202.9
click at [0, 226] on html "Home Hub Operations Overview Incident Maintenance Platform Alert Subscribers Te…" at bounding box center [455, 456] width 911 height 912
type input "SC016 Matthews | Customers Affected"
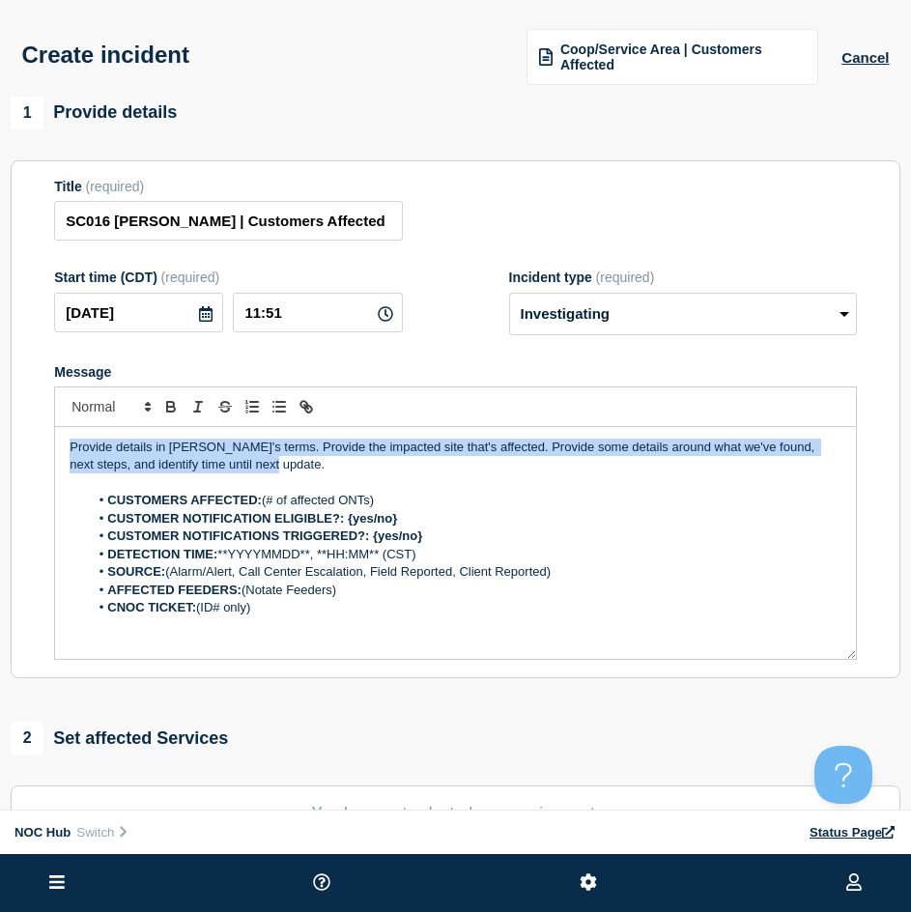
drag, startPoint x: 258, startPoint y: 467, endPoint x: -161, endPoint y: 408, distance: 423.2
click at [0, 408] on html "Home Hub Operations Overview Incident Maintenance Platform Alert Subscribers Te…" at bounding box center [455, 456] width 911 height 912
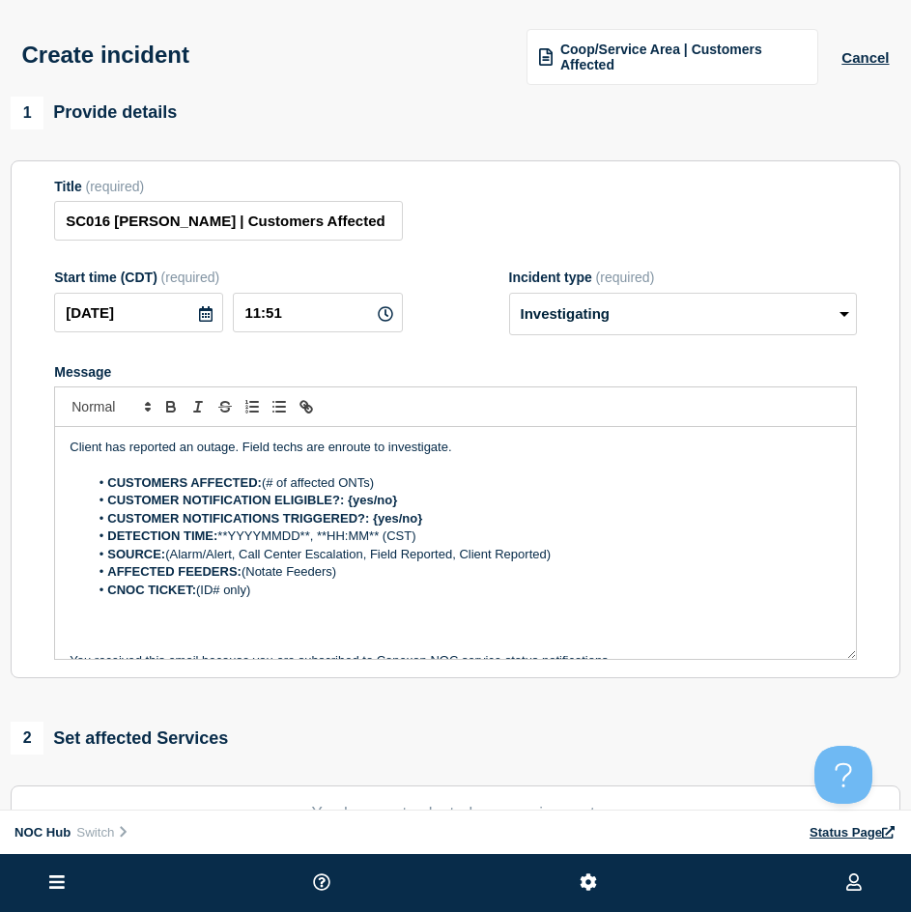
drag, startPoint x: 390, startPoint y: 486, endPoint x: 267, endPoint y: 492, distance: 123.7
click at [267, 492] on li "CUSTOMERS AFFECTED: (# of affected ONTs)" at bounding box center [465, 482] width 752 height 17
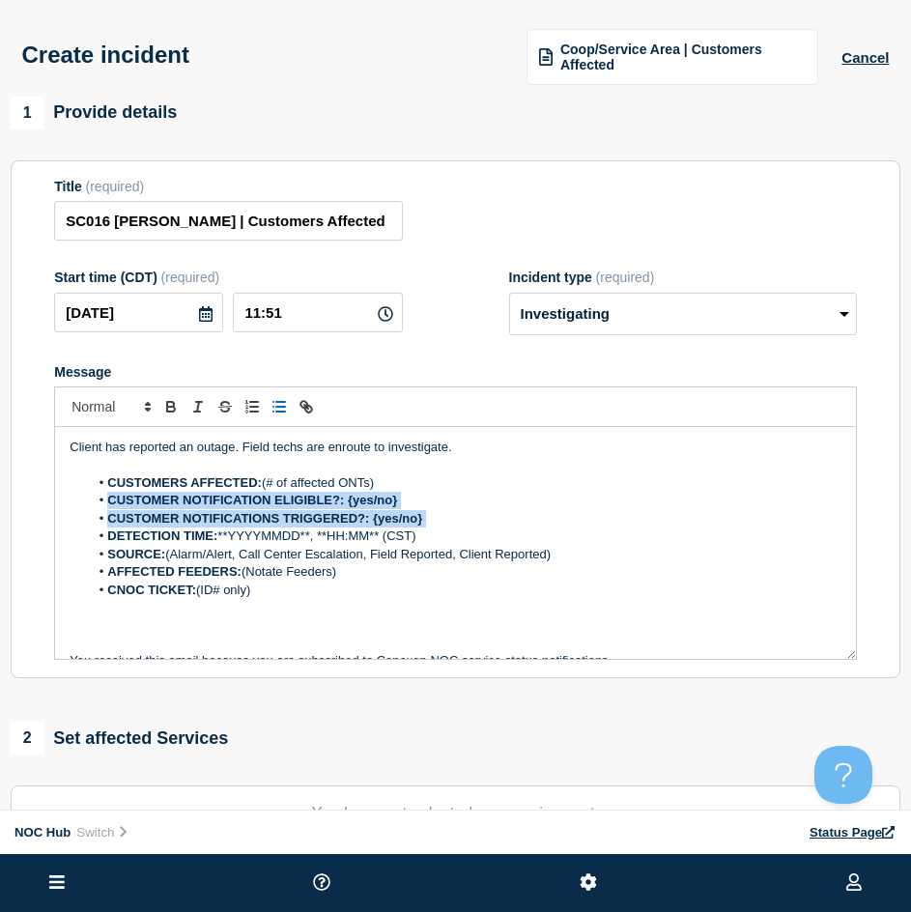
drag, startPoint x: 438, startPoint y: 519, endPoint x: 97, endPoint y: 479, distance: 344.1
click at [103, 494] on ol "CUSTOMERS AFFECTED: (# of affected ONTs) CUSTOMER NOTIFICATION ELIGIBLE?: {yes/…" at bounding box center [456, 536] width 772 height 125
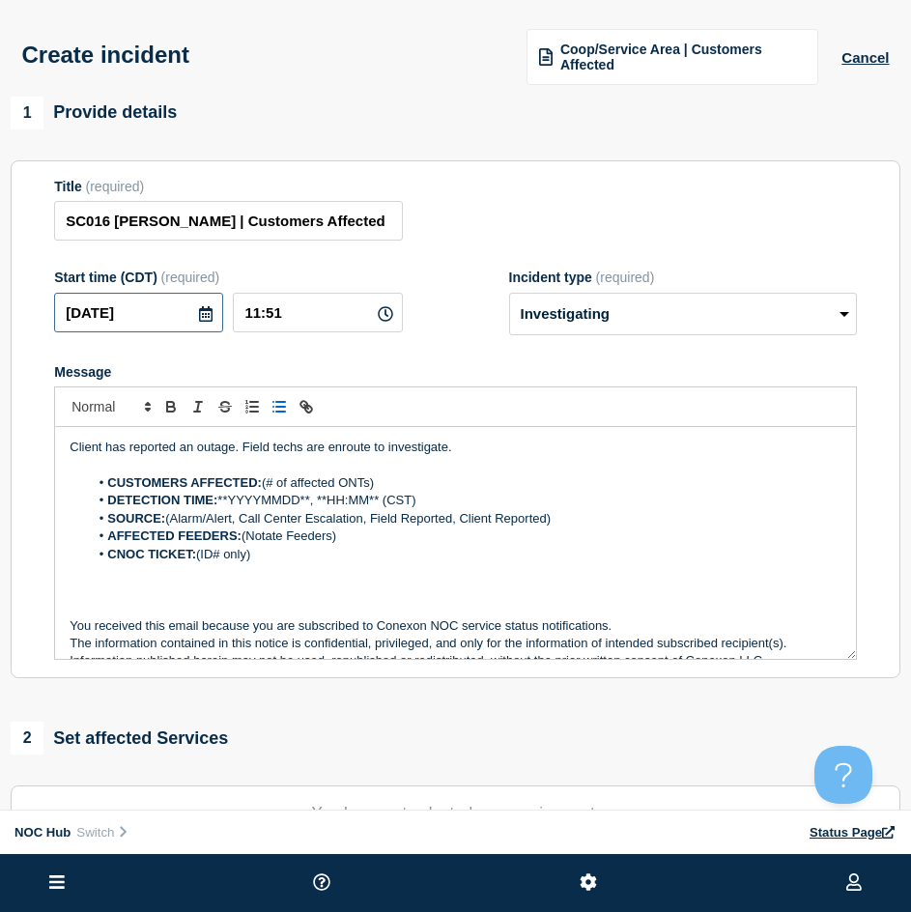
drag, startPoint x: 155, startPoint y: 323, endPoint x: 37, endPoint y: 312, distance: 119.3
click at [37, 312] on section "Title (required) SC016 Matthews | Customers Affected Start time (CDT) (required…" at bounding box center [455, 419] width 889 height 519
drag, startPoint x: 217, startPoint y: 503, endPoint x: 236, endPoint y: 508, distance: 19.0
click at [236, 508] on li "DETECTION TIME: **YYYYMMDD**, **HH:MM** (CST)" at bounding box center [465, 500] width 752 height 17
click at [236, 503] on li "DETECTION TIME: **YYYYMMDD**, **HH:MM** (CST)" at bounding box center [465, 500] width 752 height 17
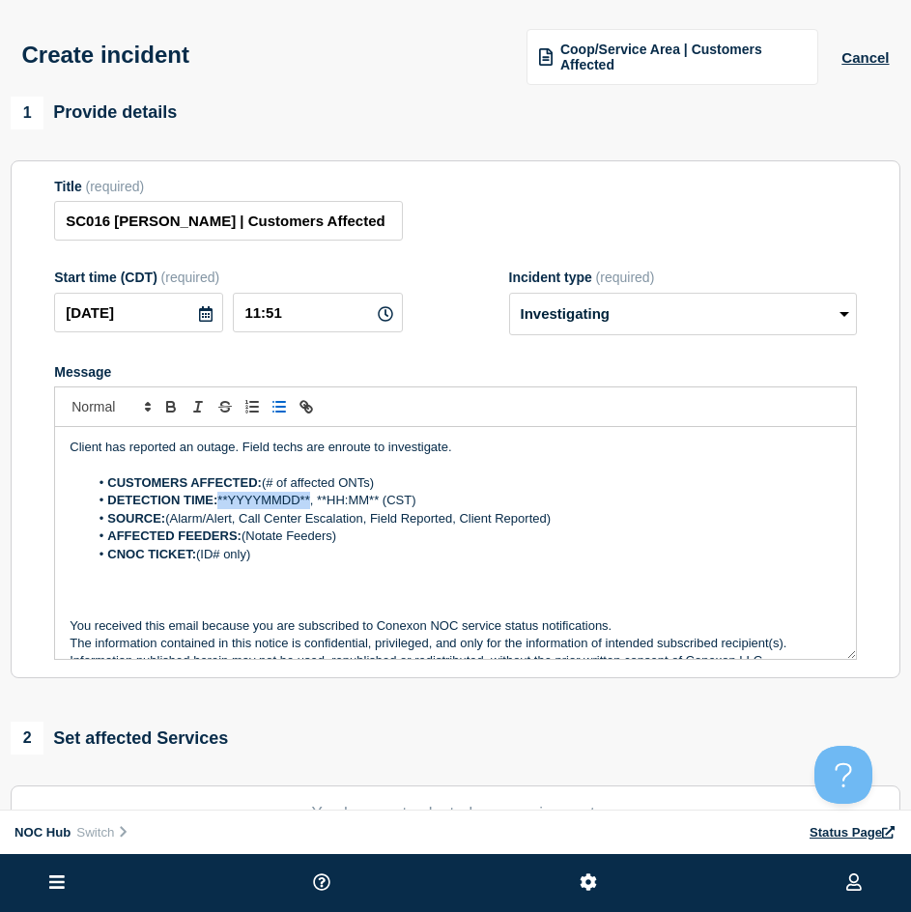
drag, startPoint x: 218, startPoint y: 503, endPoint x: 311, endPoint y: 510, distance: 93.0
click at [311, 509] on li "DETECTION TIME: **YYYYMMDD**, **HH:MM** (CST)" at bounding box center [465, 500] width 752 height 17
drag, startPoint x: 265, startPoint y: 303, endPoint x: 251, endPoint y: 345, distance: 43.7
click at [211, 294] on div "Start time (CDT) (required) 2025-09-04 11:51" at bounding box center [228, 302] width 348 height 66
drag, startPoint x: 288, startPoint y: 499, endPoint x: 350, endPoint y: 503, distance: 61.9
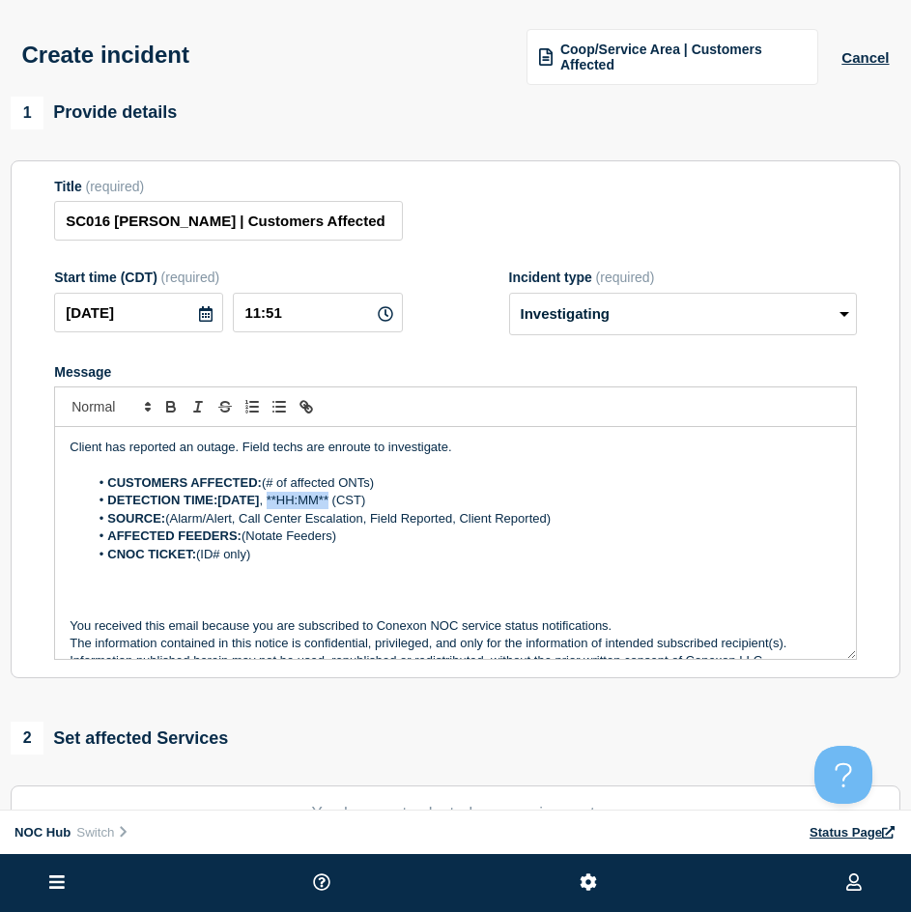
click at [350, 503] on li "DETECTION TIME:2025-09-04 , **HH:MM** (CST)" at bounding box center [465, 500] width 752 height 17
drag, startPoint x: 586, startPoint y: 521, endPoint x: 169, endPoint y: 517, distance: 417.2
click at [169, 517] on li "SOURCE: (Alarm/Alert, Call Center Escalation, Field Reported, Client Reported)" at bounding box center [465, 518] width 752 height 17
drag, startPoint x: 374, startPoint y: 548, endPoint x: 250, endPoint y: 543, distance: 123.7
click at [250, 543] on ol "CUSTOMERS AFFECTED: (# of affected ONTs) DETECTION TIME:2025-09-04 , 11:51 (CST…" at bounding box center [456, 518] width 772 height 89
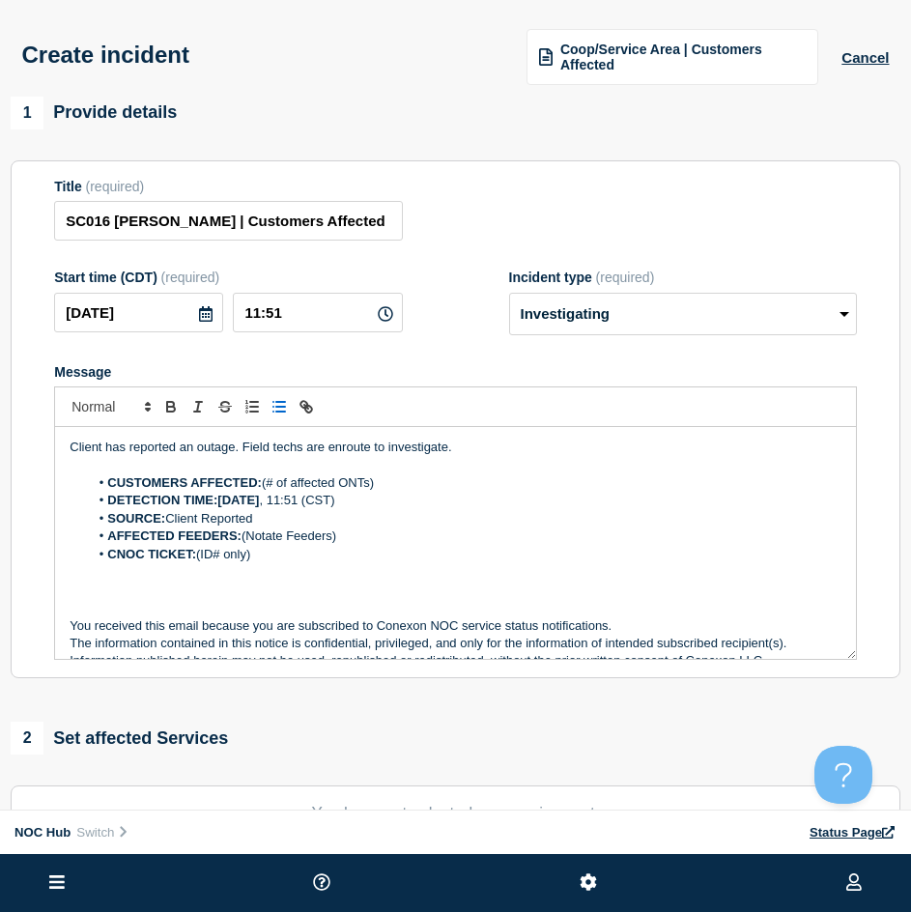
drag, startPoint x: 286, startPoint y: 561, endPoint x: 311, endPoint y: 554, distance: 26.0
click at [288, 561] on li "CNOC TICKET: (ID# only)" at bounding box center [465, 554] width 752 height 17
click at [343, 536] on li "AFFECTED FEEDERS: (Notate Feeders)" at bounding box center [465, 535] width 752 height 17
drag, startPoint x: 334, startPoint y: 538, endPoint x: 243, endPoint y: 535, distance: 90.8
click at [243, 535] on li "AFFECTED FEEDERS: (Notate Feeders)" at bounding box center [465, 535] width 752 height 17
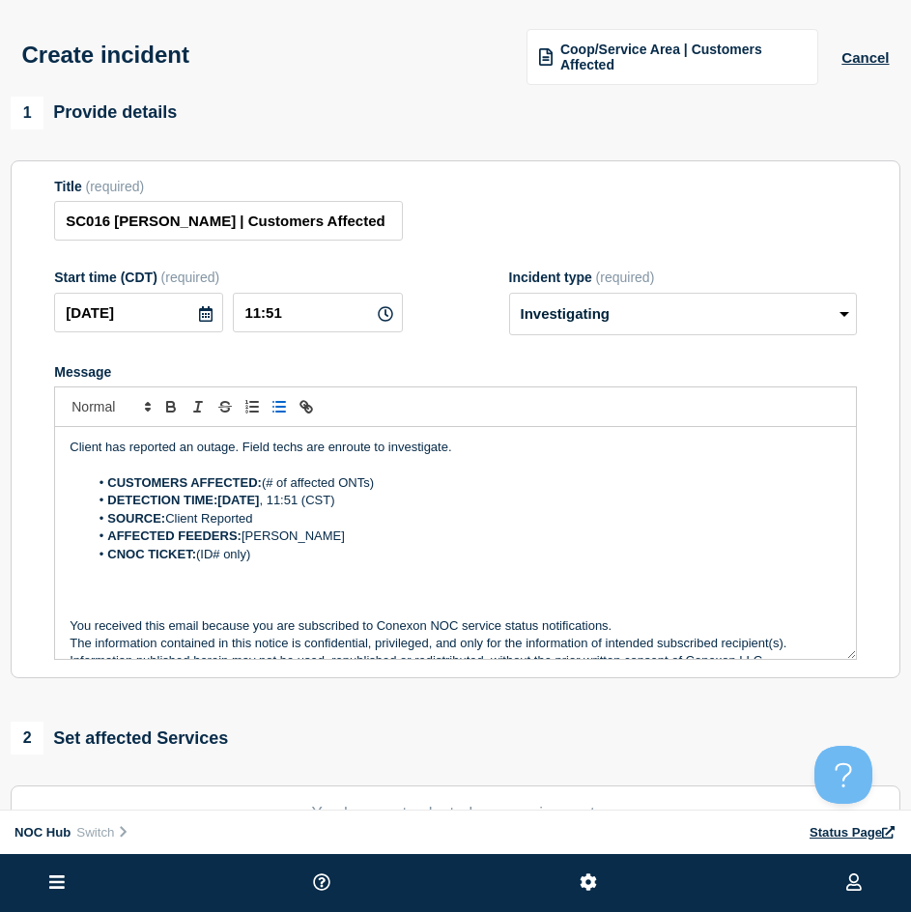
drag, startPoint x: 311, startPoint y: 559, endPoint x: 199, endPoint y: 559, distance: 112.0
click at [199, 559] on li "CNOC TICKET: (ID# only)" at bounding box center [465, 554] width 752 height 17
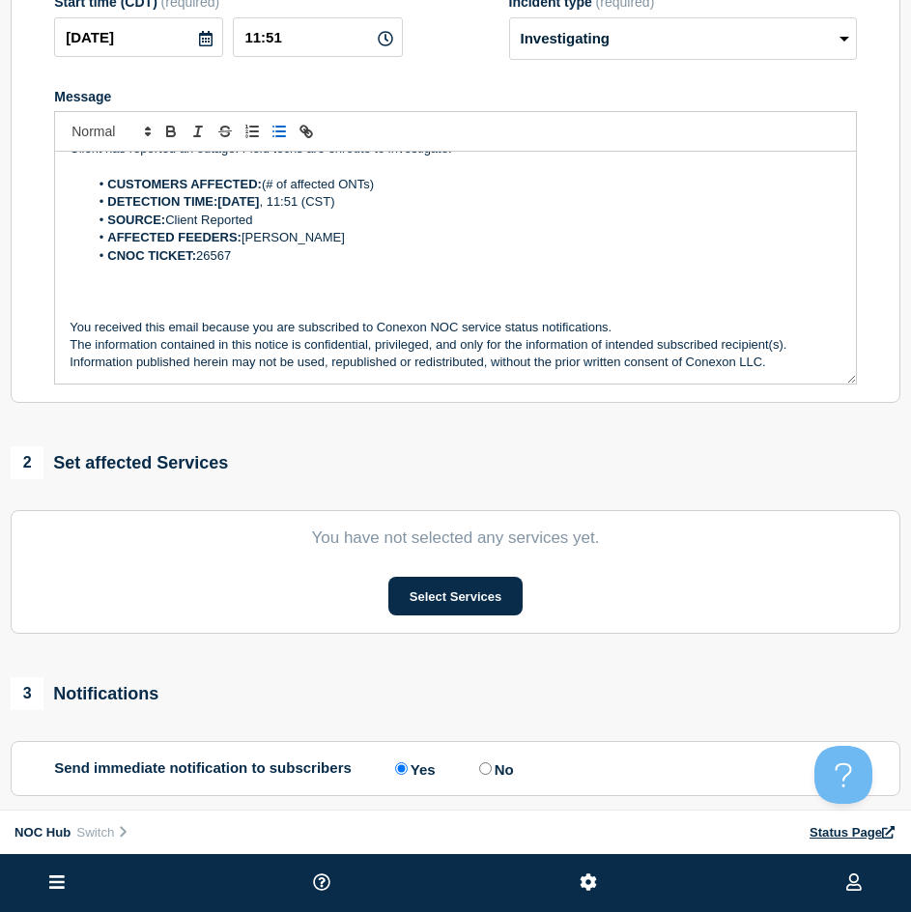
scroll to position [290, 0]
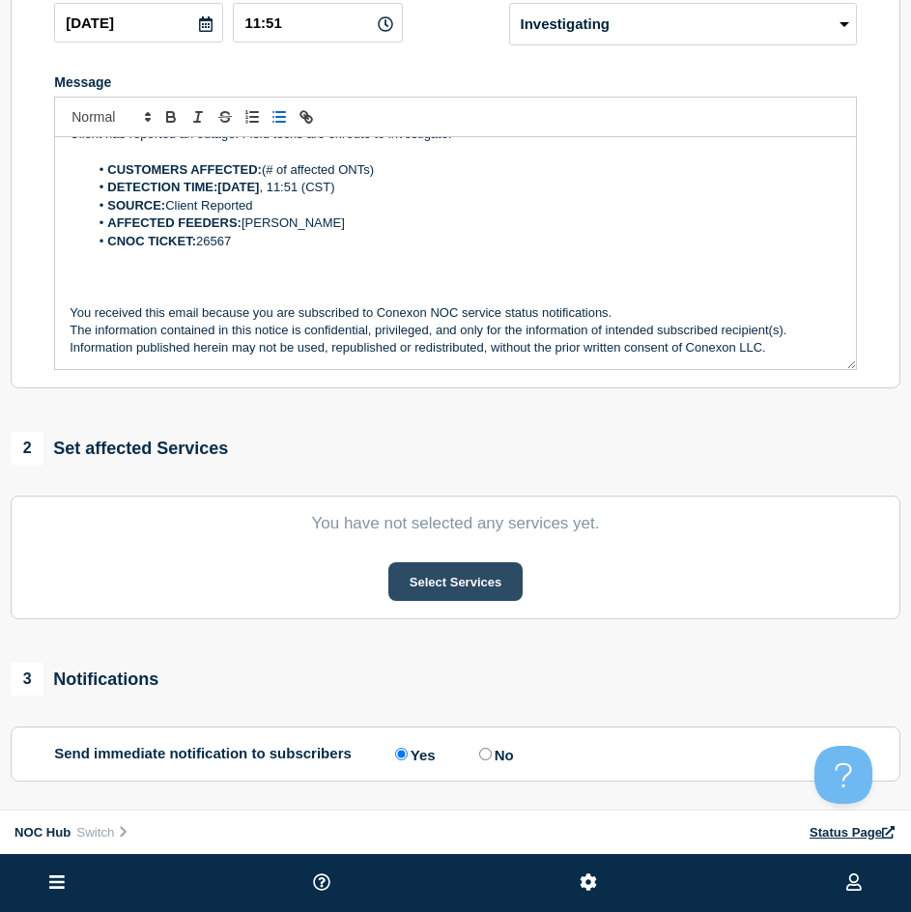
click at [469, 570] on button "Select Services" at bounding box center [455, 581] width 134 height 39
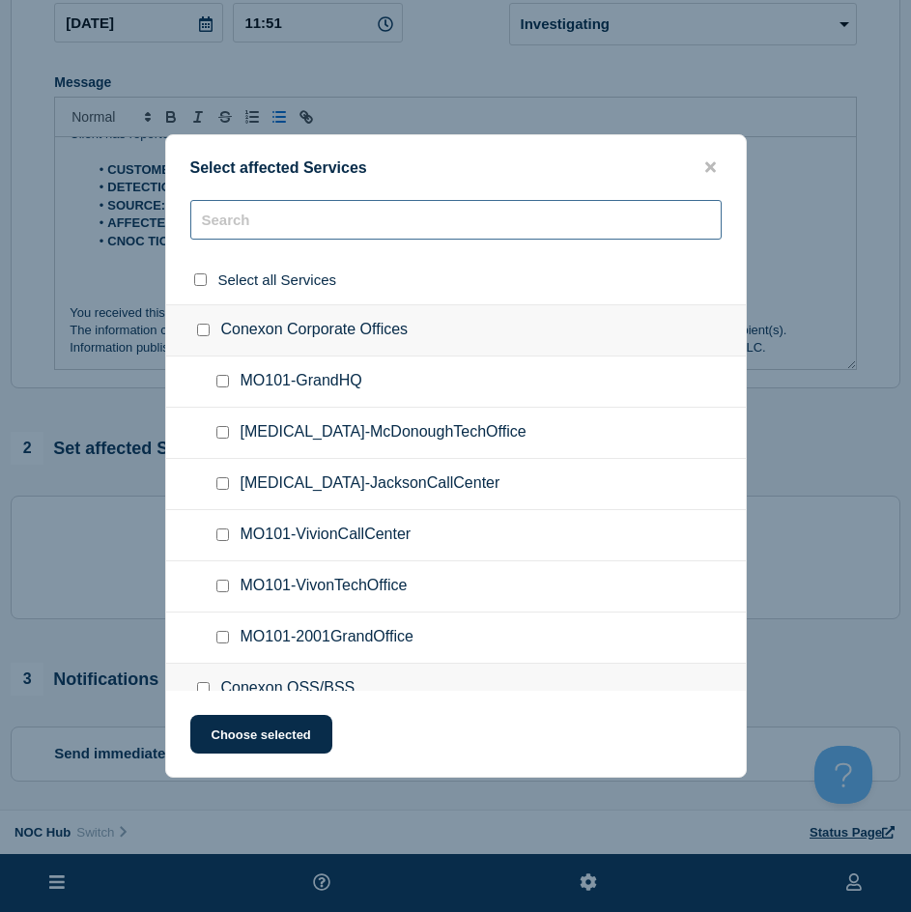
click at [279, 208] on input "text" at bounding box center [455, 220] width 531 height 40
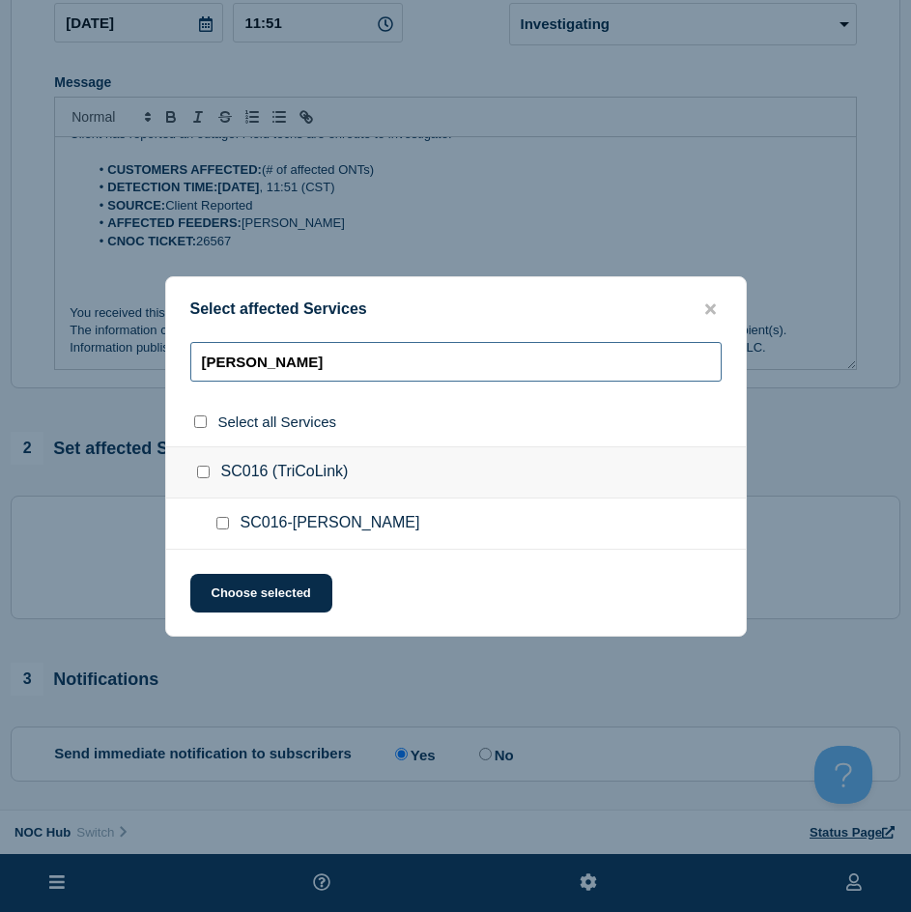
drag, startPoint x: 270, startPoint y: 371, endPoint x: 28, endPoint y: 380, distance: 242.5
click at [10, 386] on div "Select affected Services vance Select all Services SC016 (TriCoLink) SC016-Vanc…" at bounding box center [455, 456] width 911 height 912
type input "mat"
click at [216, 516] on div at bounding box center [226, 523] width 28 height 19
drag, startPoint x: 216, startPoint y: 516, endPoint x: 225, endPoint y: 521, distance: 10.4
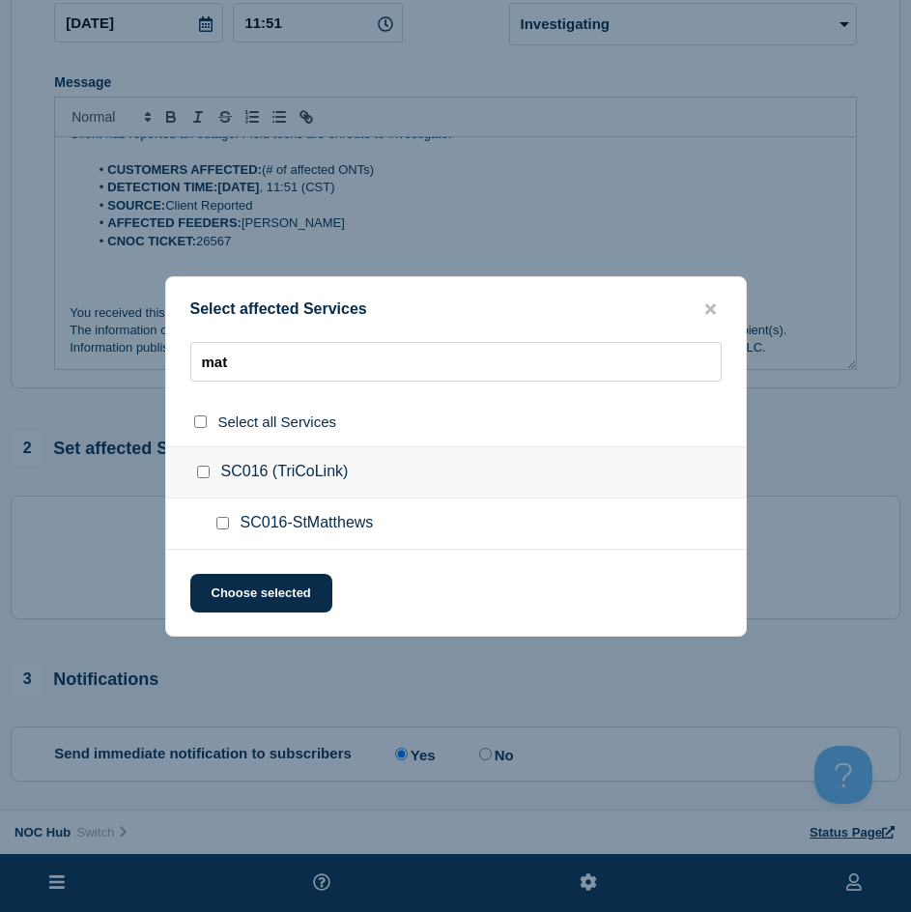
click at [225, 521] on div at bounding box center [226, 523] width 28 height 19
click at [224, 521] on input "SC016-StMatthews checkbox" at bounding box center [222, 523] width 13 height 13
checkbox input "true"
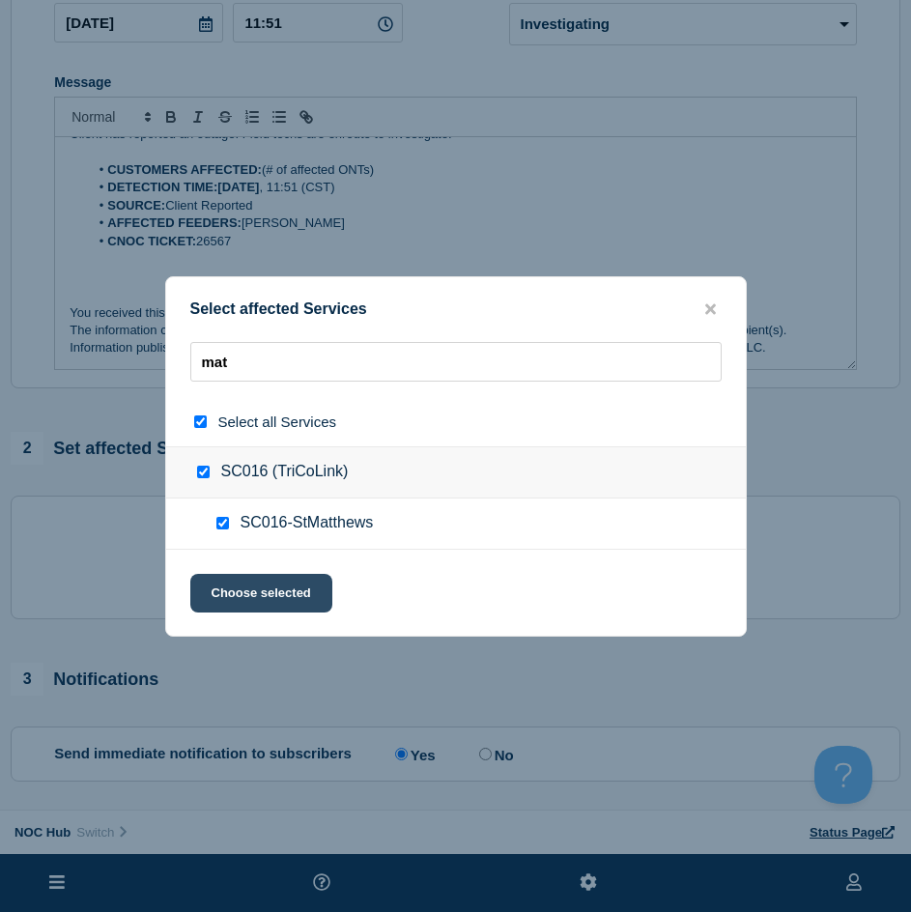
click at [249, 605] on button "Choose selected" at bounding box center [261, 593] width 142 height 39
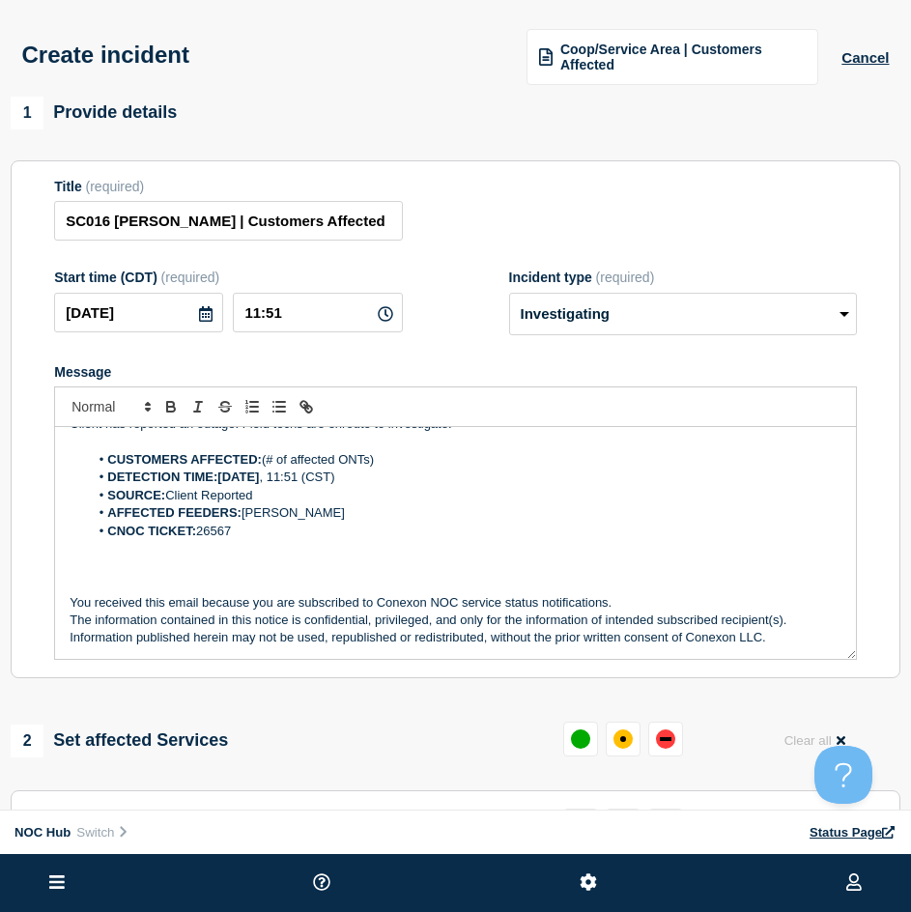
scroll to position [0, 0]
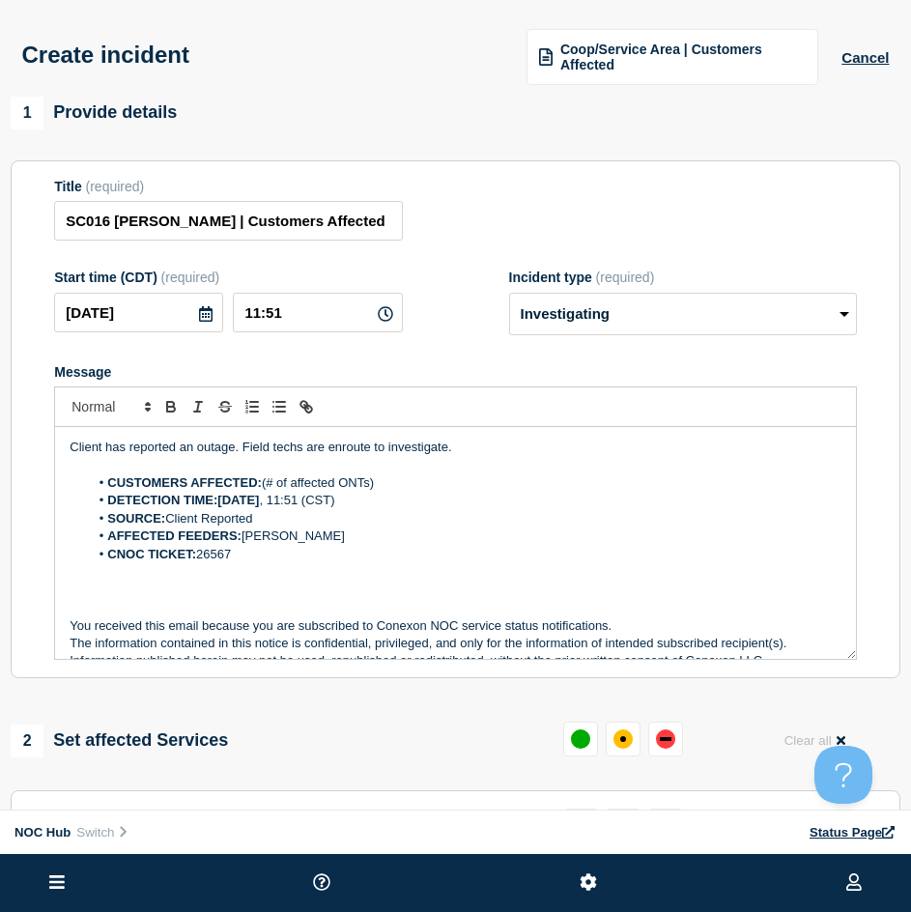
drag, startPoint x: 390, startPoint y: 484, endPoint x: 264, endPoint y: 483, distance: 126.5
click at [264, 483] on li "CUSTOMERS AFFECTED: (# of affected ONTs)" at bounding box center [465, 482] width 752 height 17
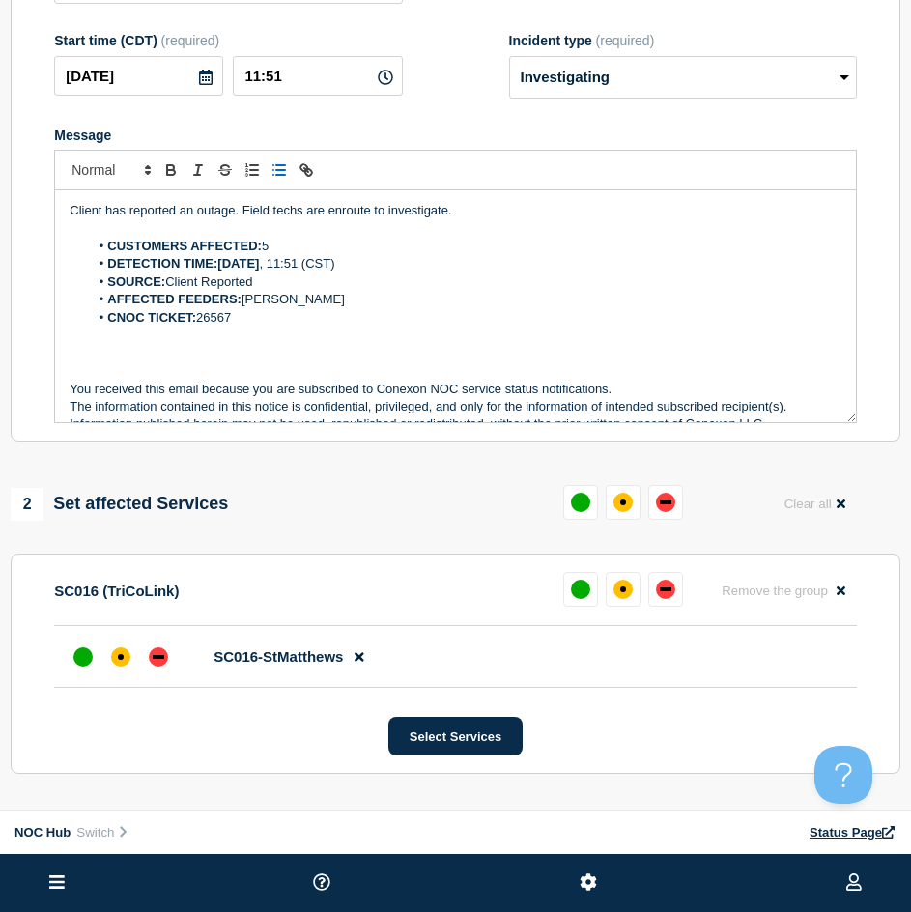
scroll to position [483, 0]
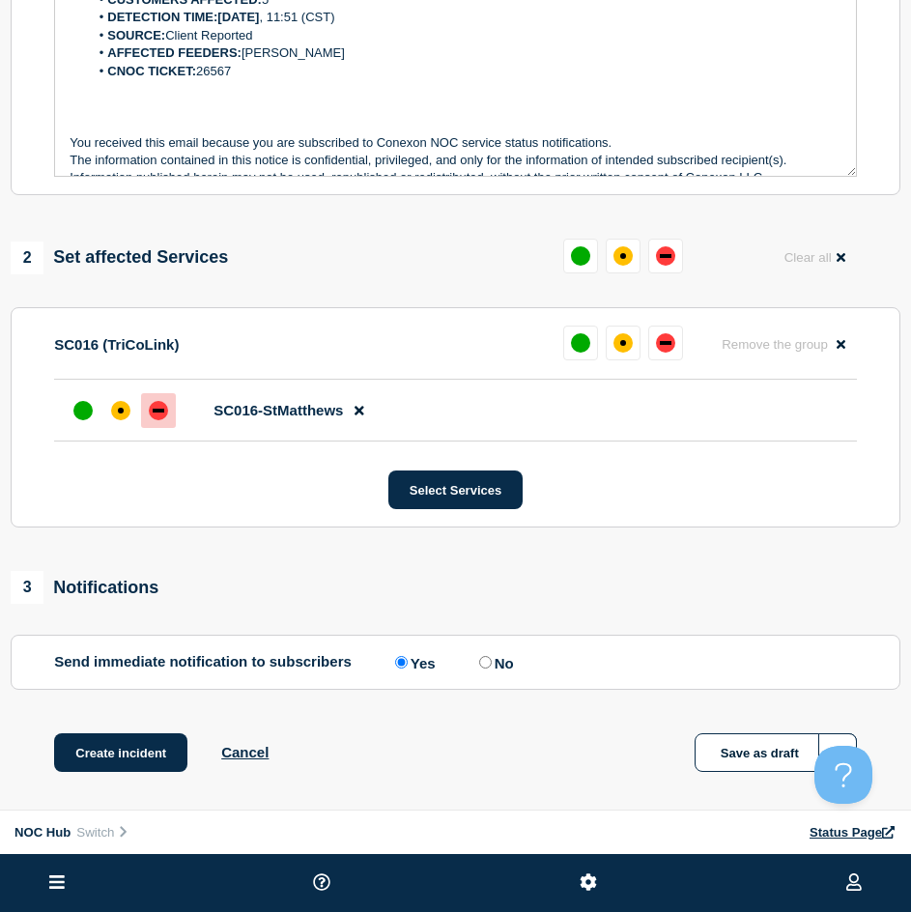
click at [173, 406] on div at bounding box center [158, 410] width 35 height 35
click at [112, 757] on button "Create incident" at bounding box center [120, 752] width 133 height 39
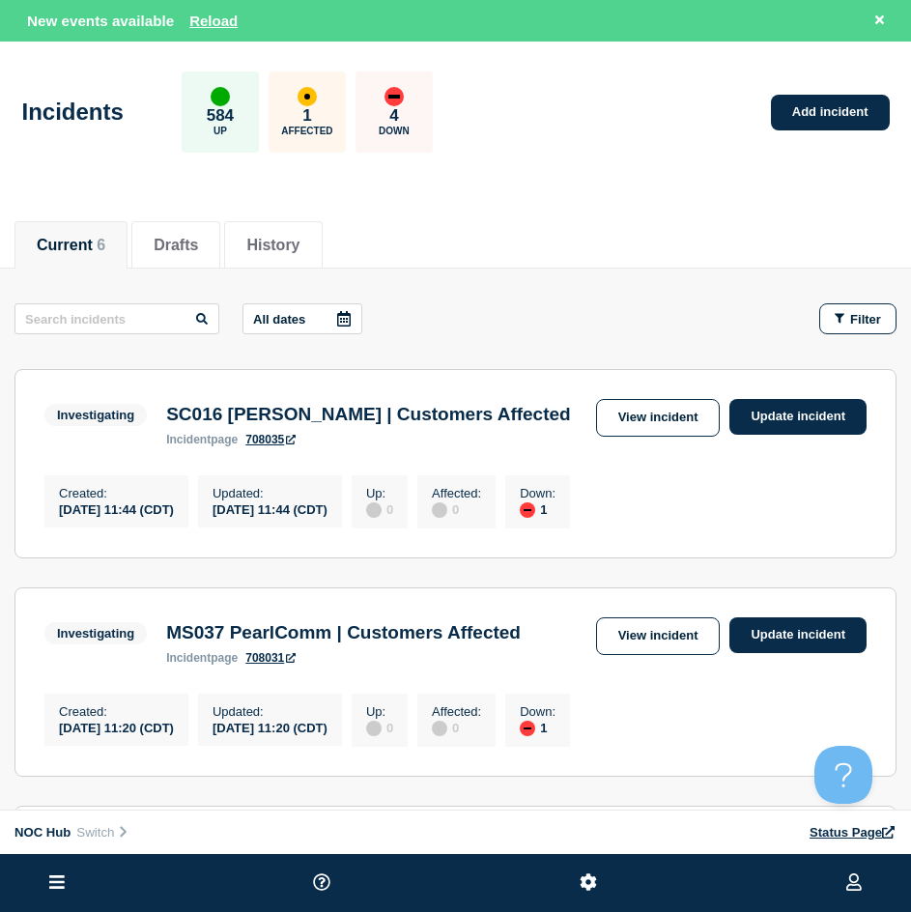
click at [541, 178] on header "Incidents 584 Up 1 Affected 4 Down Add incident" at bounding box center [455, 122] width 911 height 161
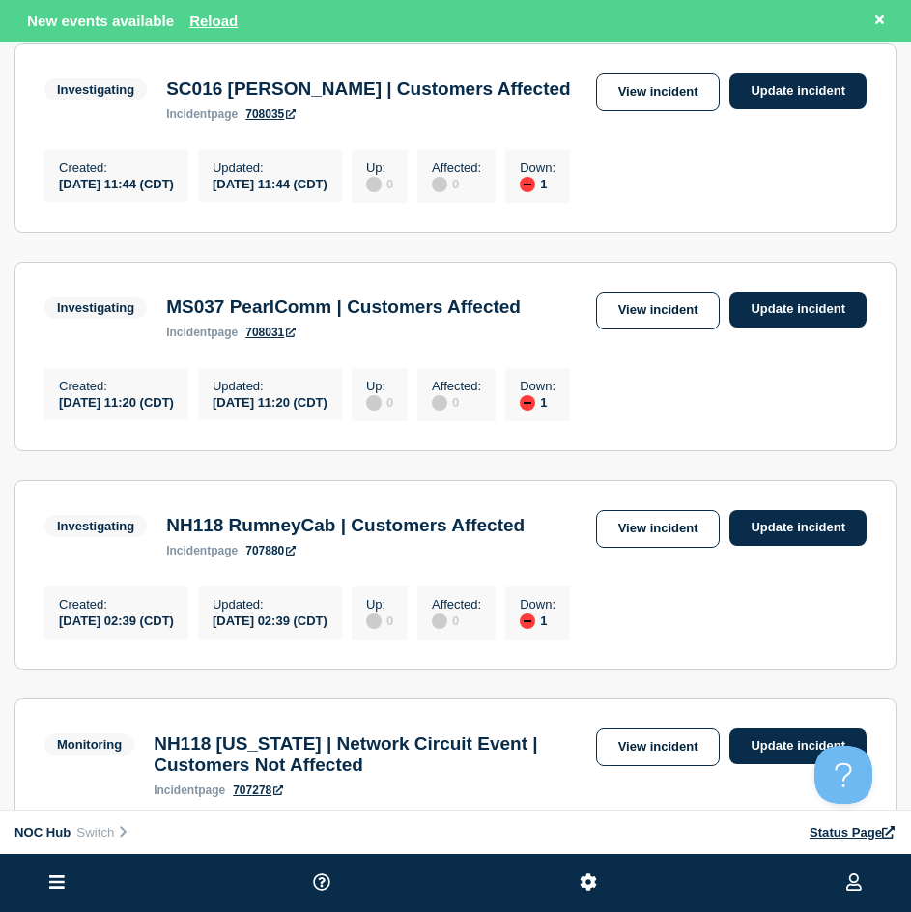
scroll to position [579, 0]
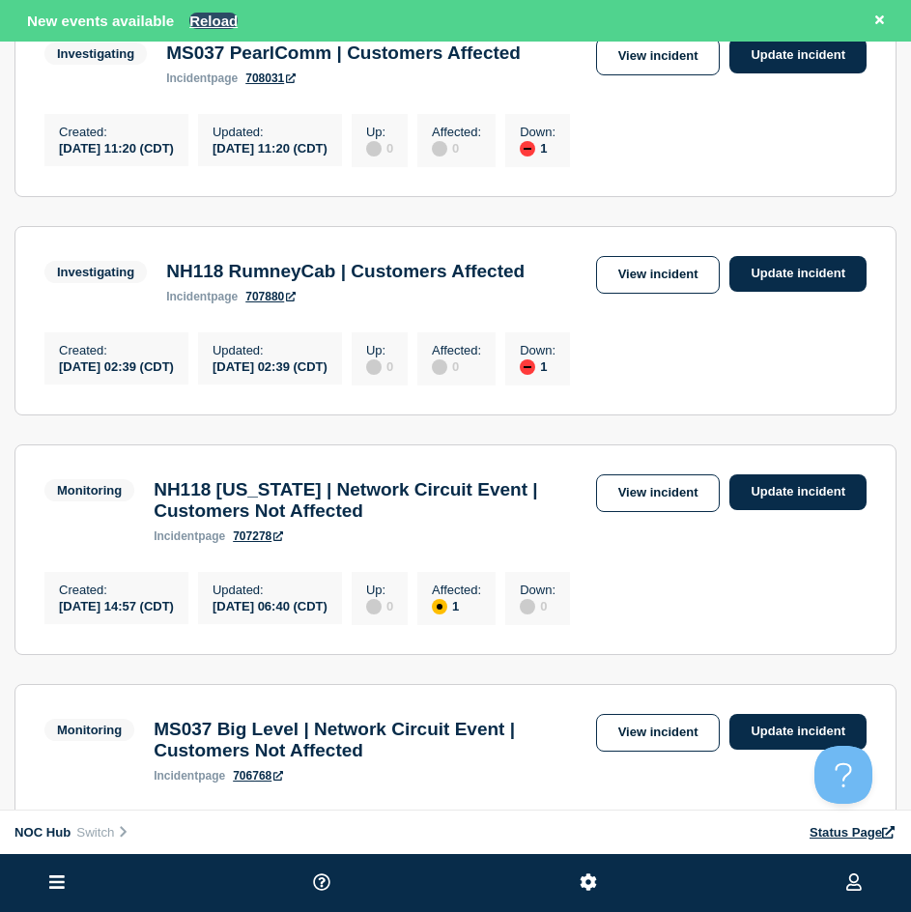
click at [223, 14] on button "Reload" at bounding box center [213, 21] width 48 height 16
